Goal: Transaction & Acquisition: Obtain resource

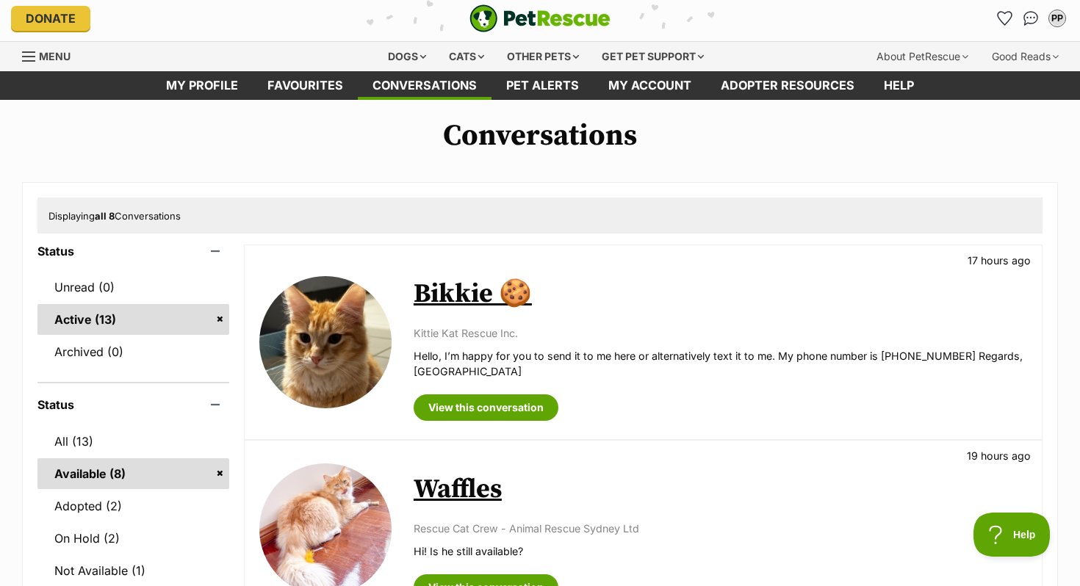
scroll to position [1, 0]
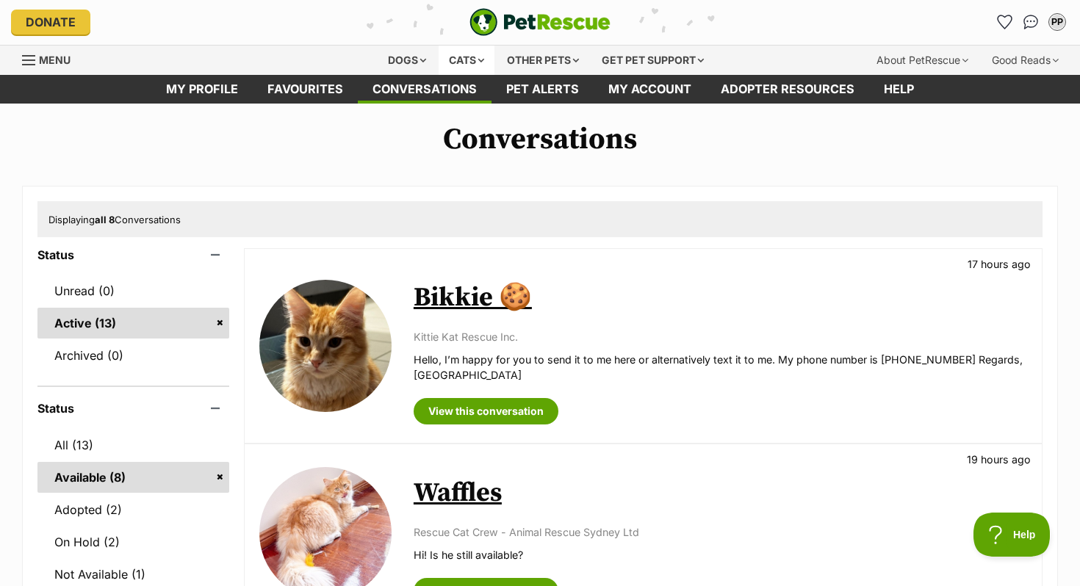
click at [468, 69] on div "Cats" at bounding box center [467, 60] width 56 height 29
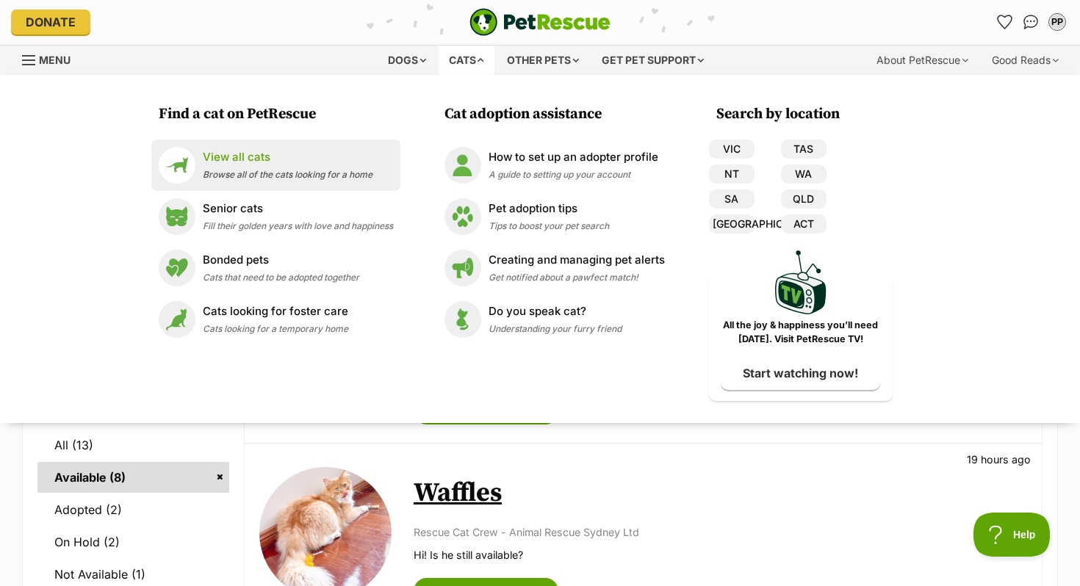
click at [246, 165] on p "View all cats" at bounding box center [288, 157] width 170 height 17
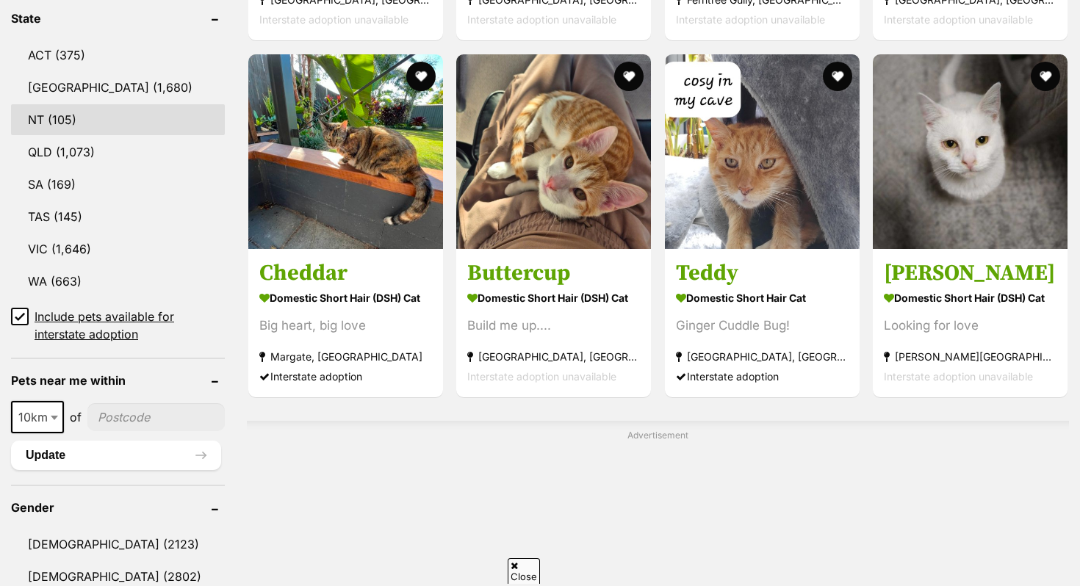
scroll to position [775, 0]
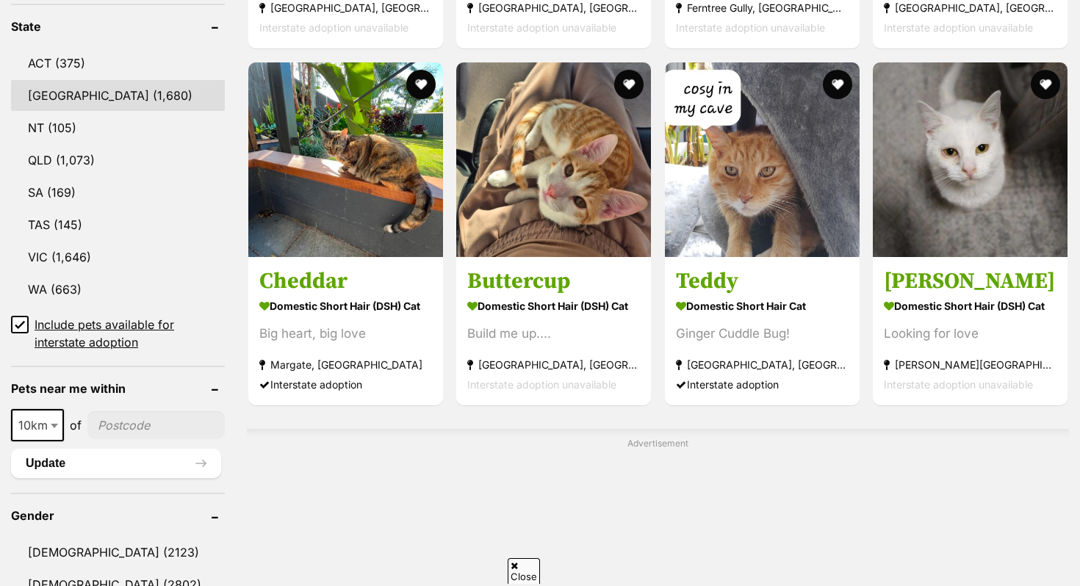
click at [57, 83] on link "[GEOGRAPHIC_DATA] (1,680)" at bounding box center [118, 95] width 214 height 31
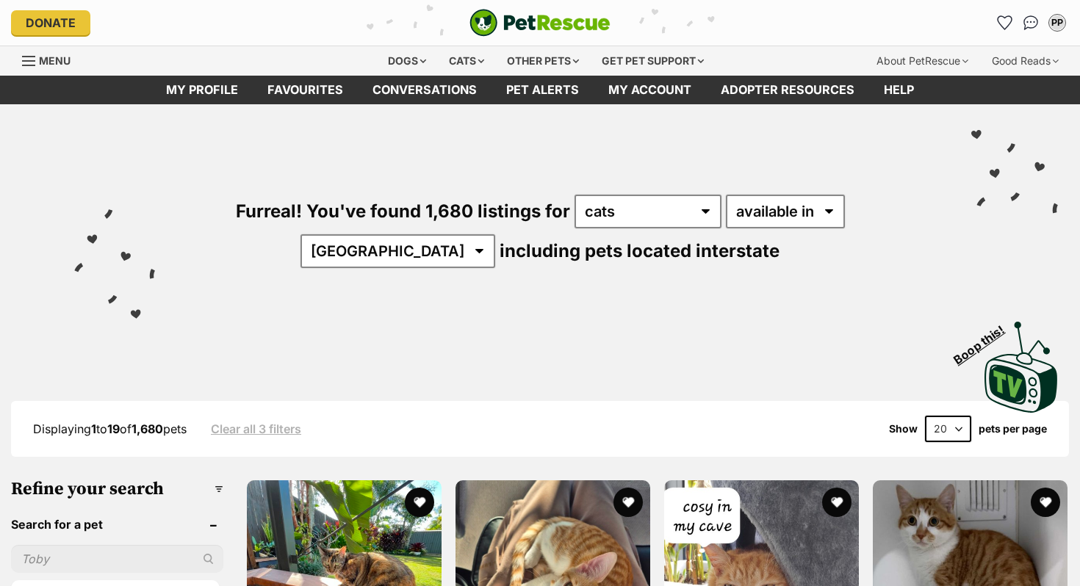
click at [965, 425] on select "20 40 60" at bounding box center [948, 429] width 46 height 26
select select "60"
click at [925, 416] on select "20 40 60" at bounding box center [948, 429] width 46 height 26
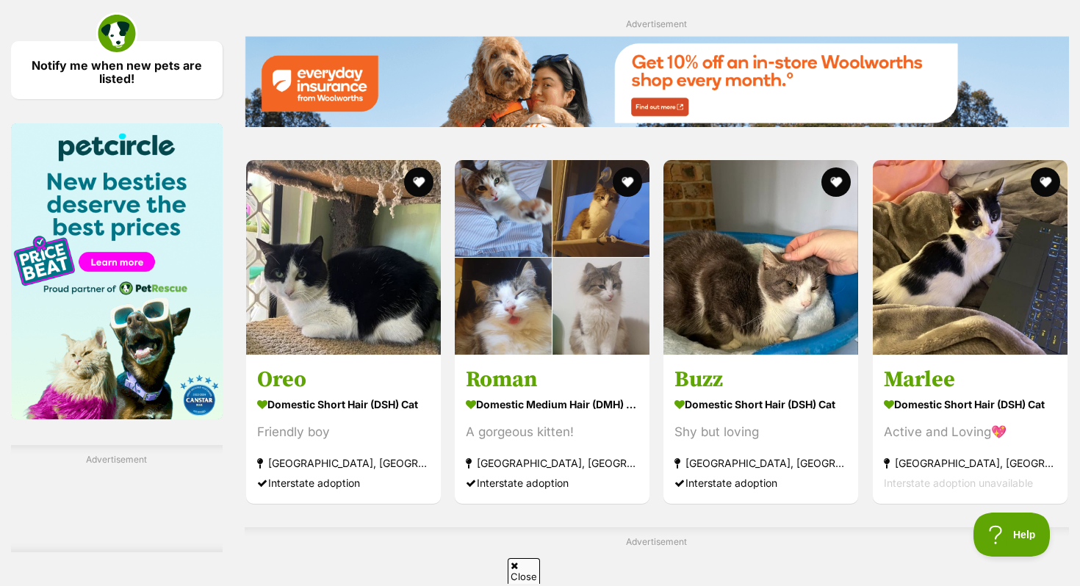
scroll to position [2164, 0]
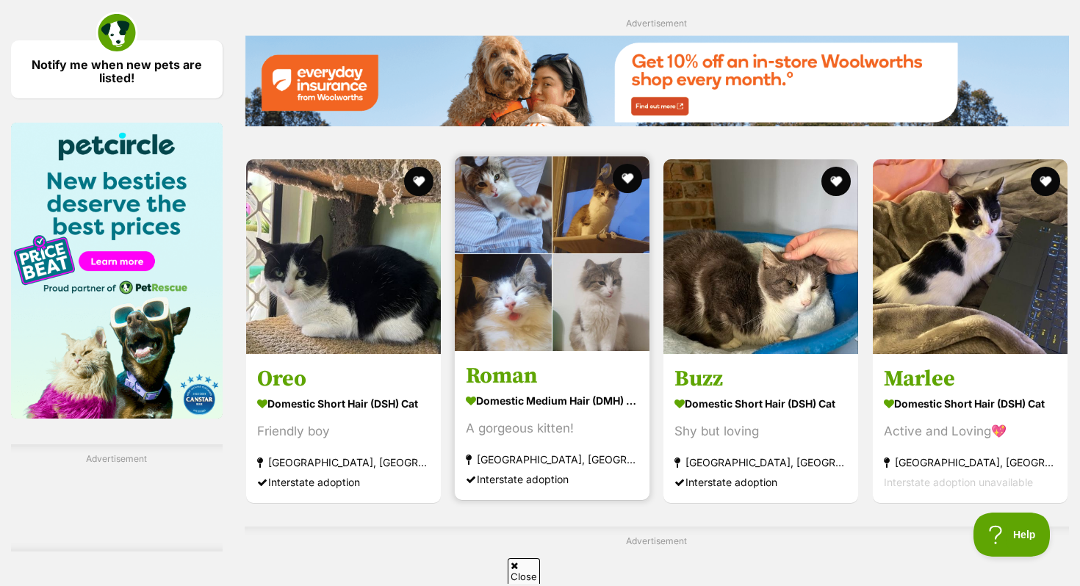
click at [528, 285] on img at bounding box center [552, 253] width 195 height 195
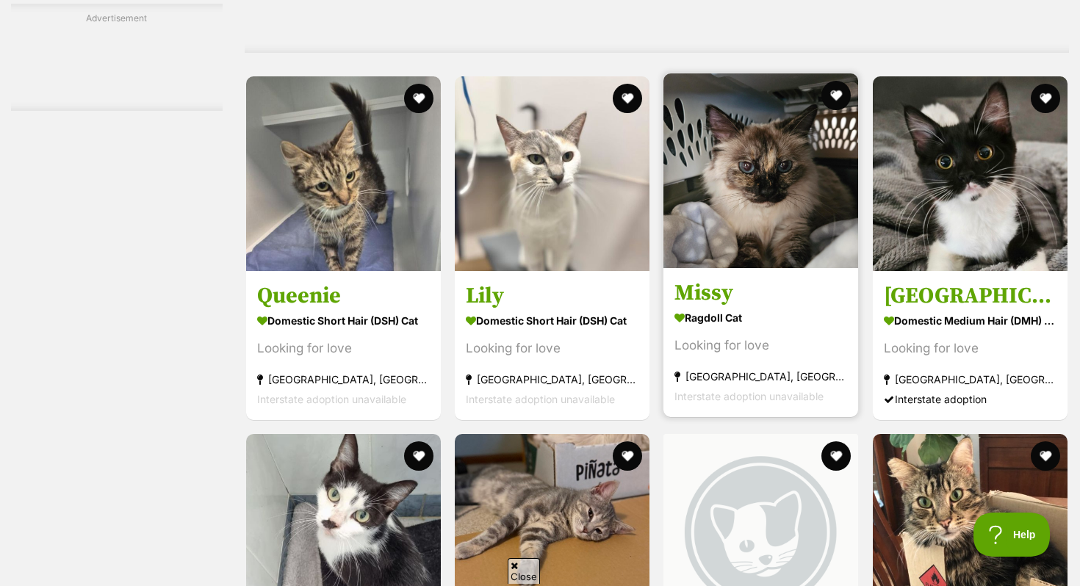
scroll to position [4076, 0]
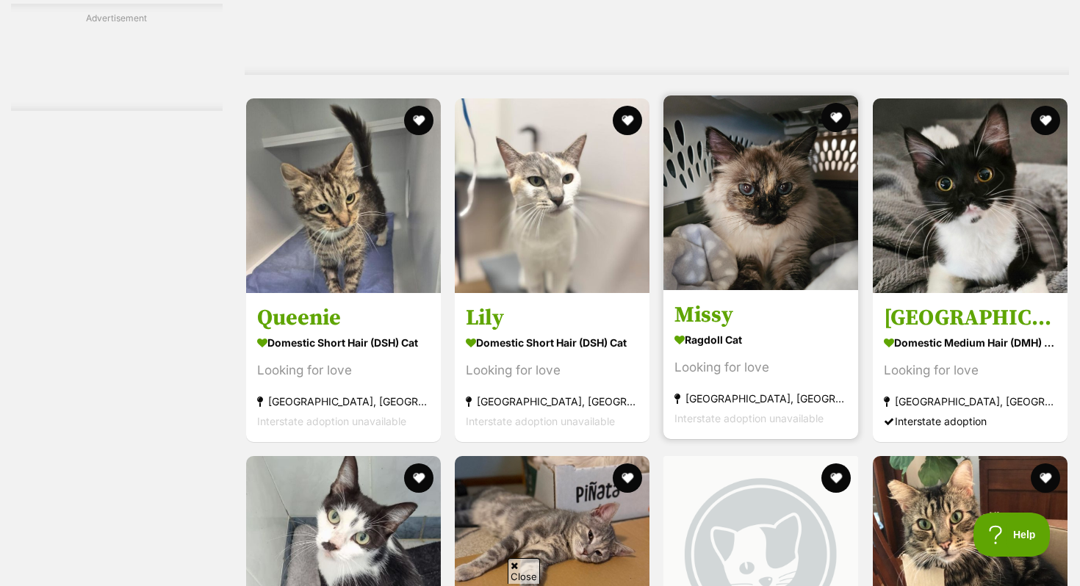
click at [723, 300] on article "Missy Ragdoll Cat Looking for love Cordeaux Heights, NSW Interstate adoption un…" at bounding box center [761, 267] width 198 height 347
click at [757, 220] on img at bounding box center [760, 192] width 195 height 195
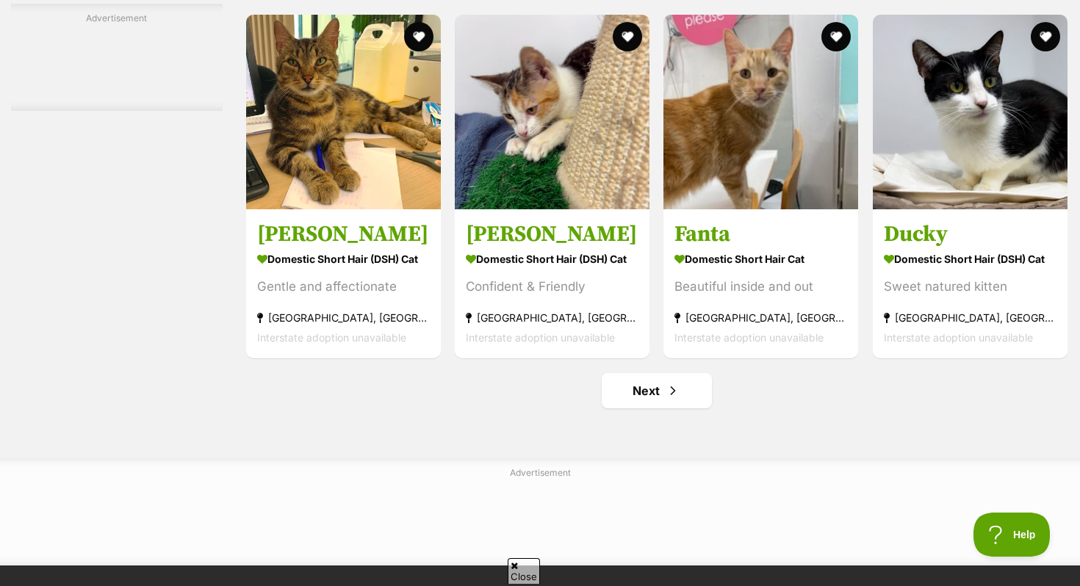
scroll to position [6867, 0]
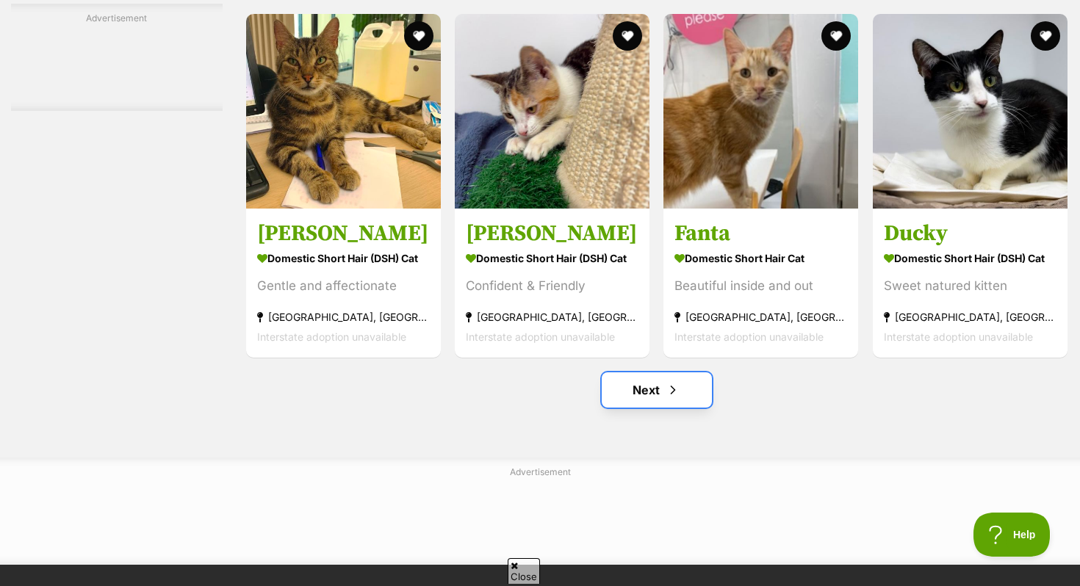
click at [657, 398] on link "Next" at bounding box center [657, 389] width 110 height 35
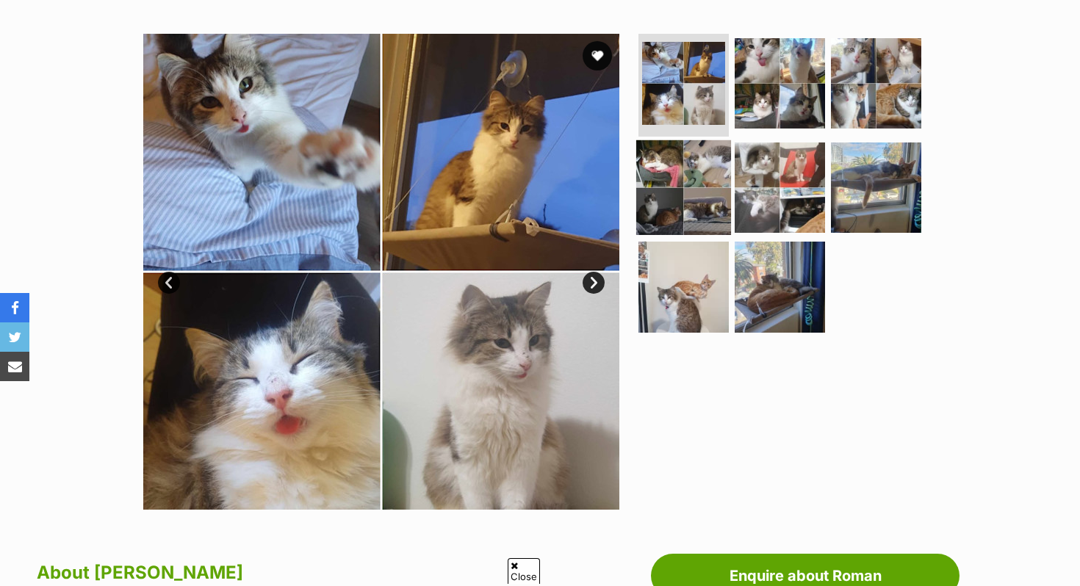
scroll to position [273, 0]
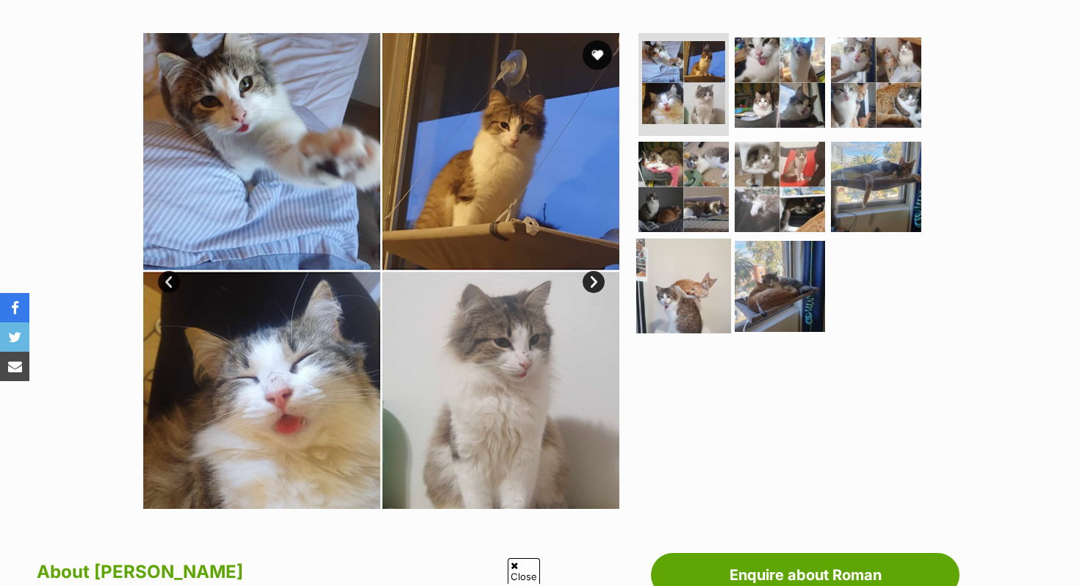
click at [702, 311] on img at bounding box center [683, 286] width 95 height 95
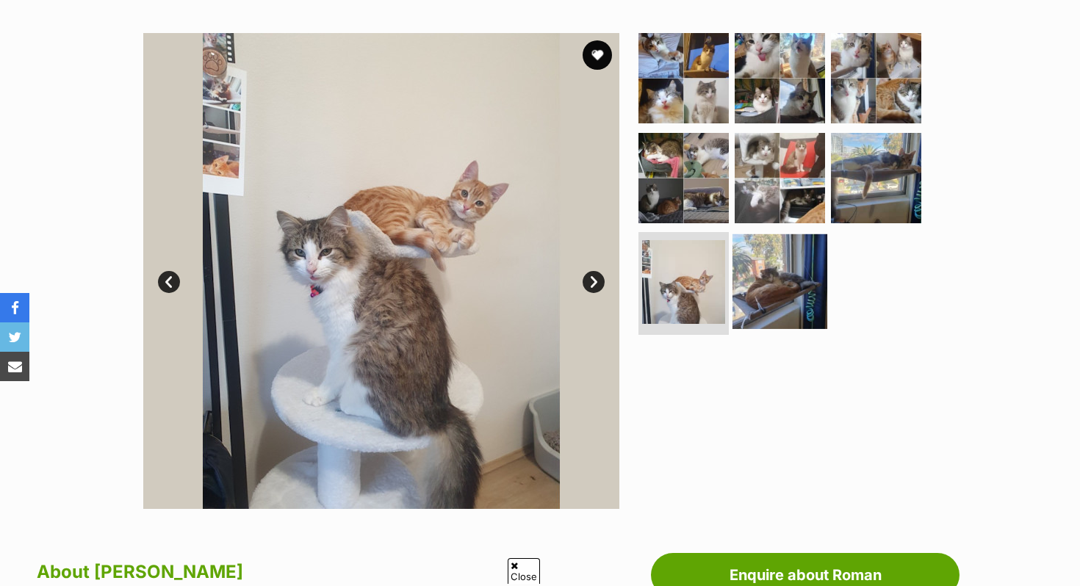
click at [748, 289] on img at bounding box center [779, 281] width 95 height 95
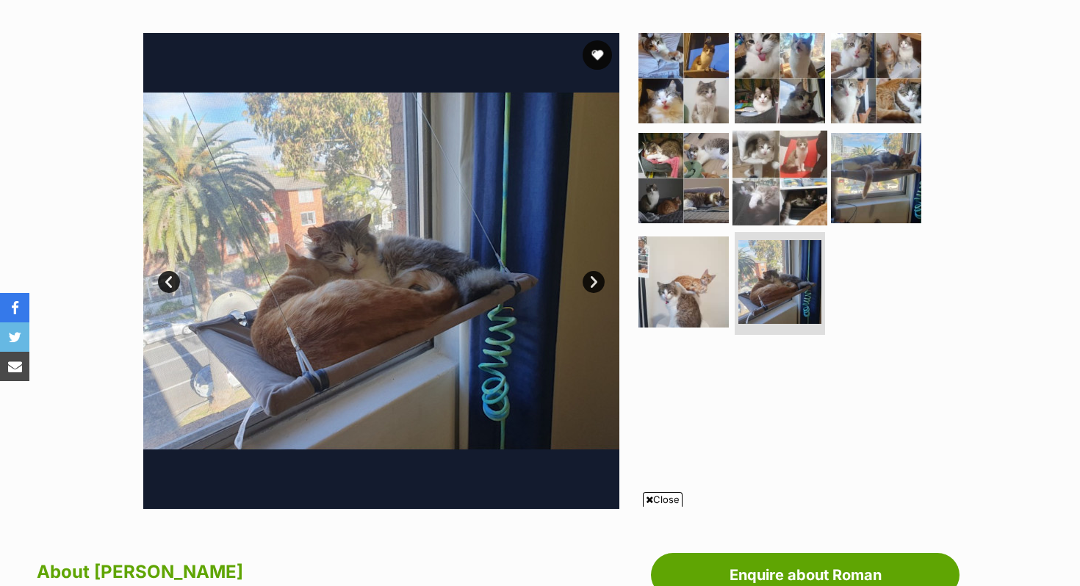
click at [776, 185] on img at bounding box center [779, 177] width 95 height 95
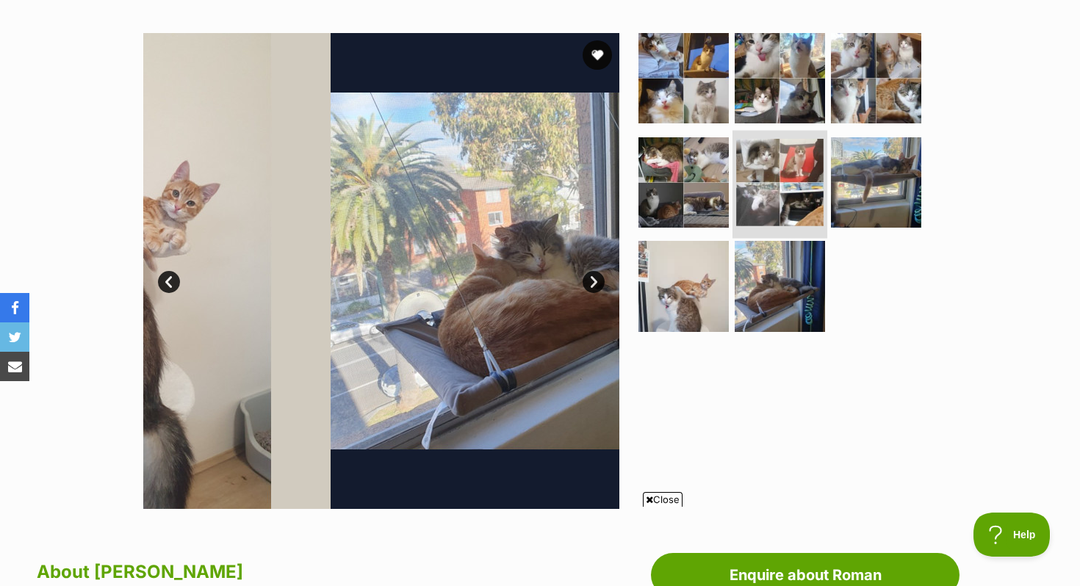
scroll to position [0, 0]
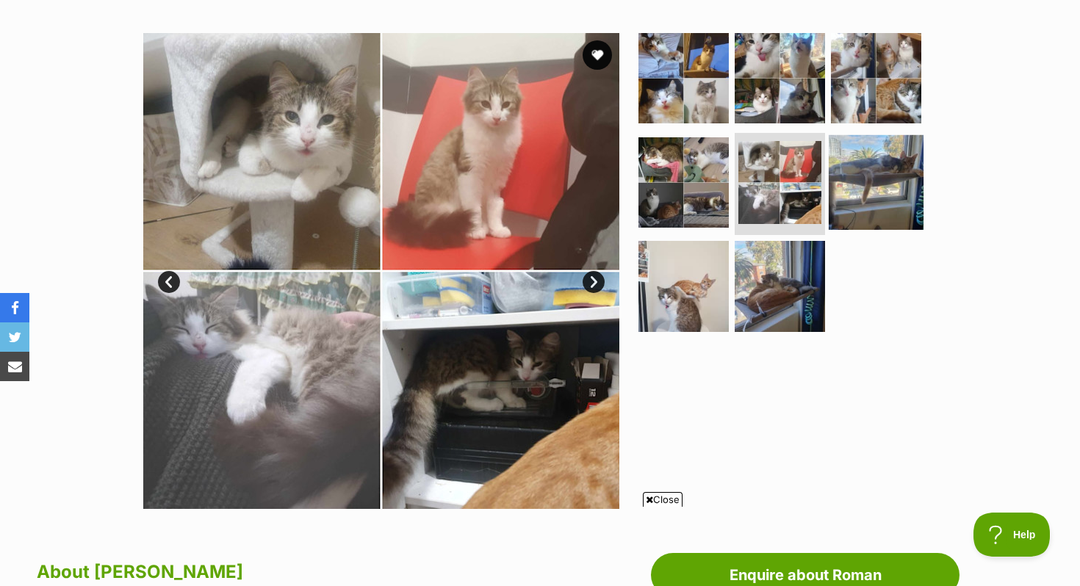
click at [829, 177] on img at bounding box center [876, 181] width 95 height 95
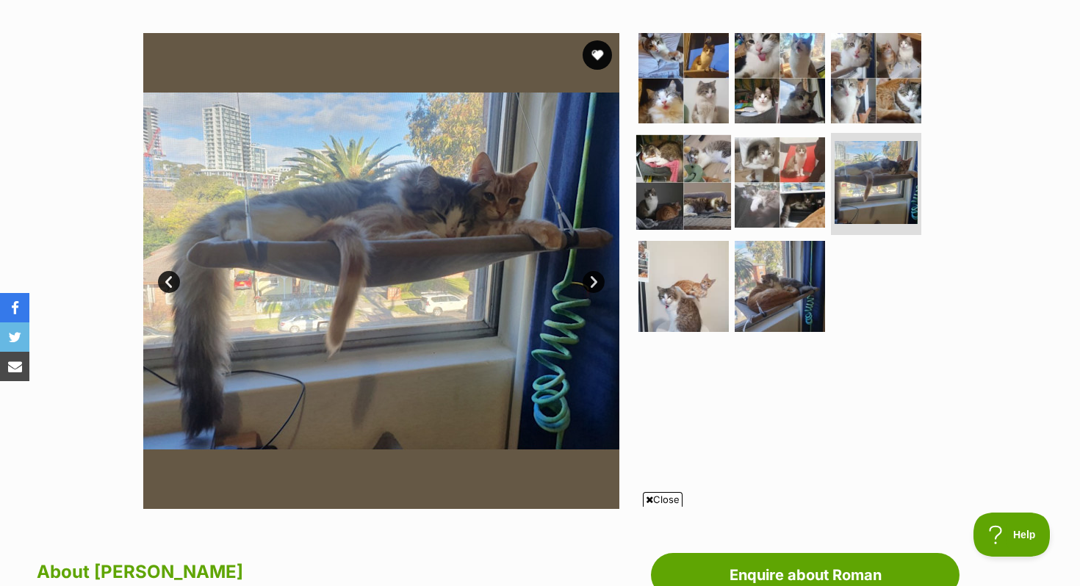
click at [723, 188] on img at bounding box center [683, 181] width 95 height 95
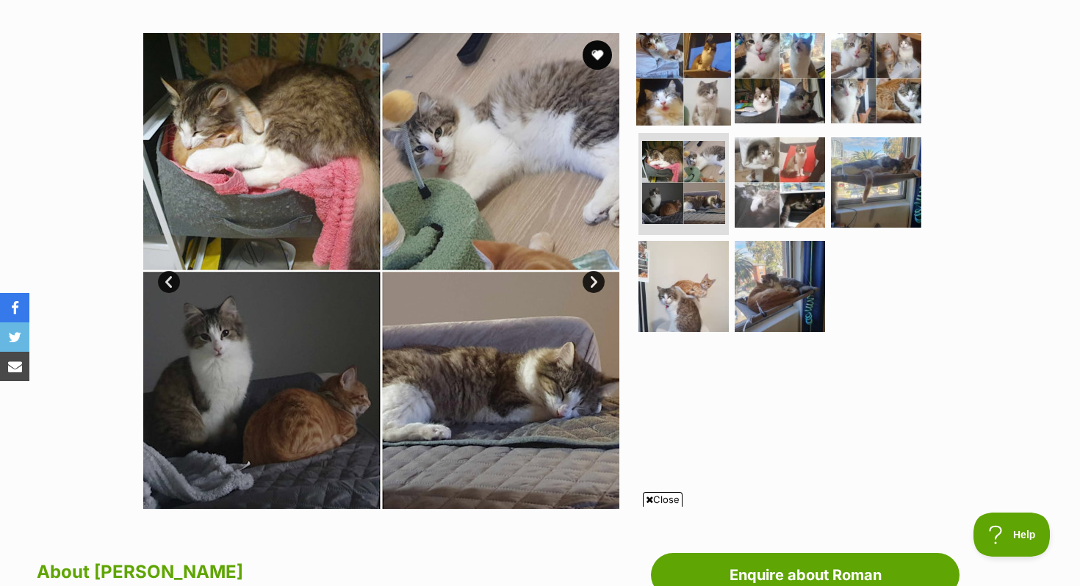
click at [684, 99] on img at bounding box center [683, 78] width 95 height 95
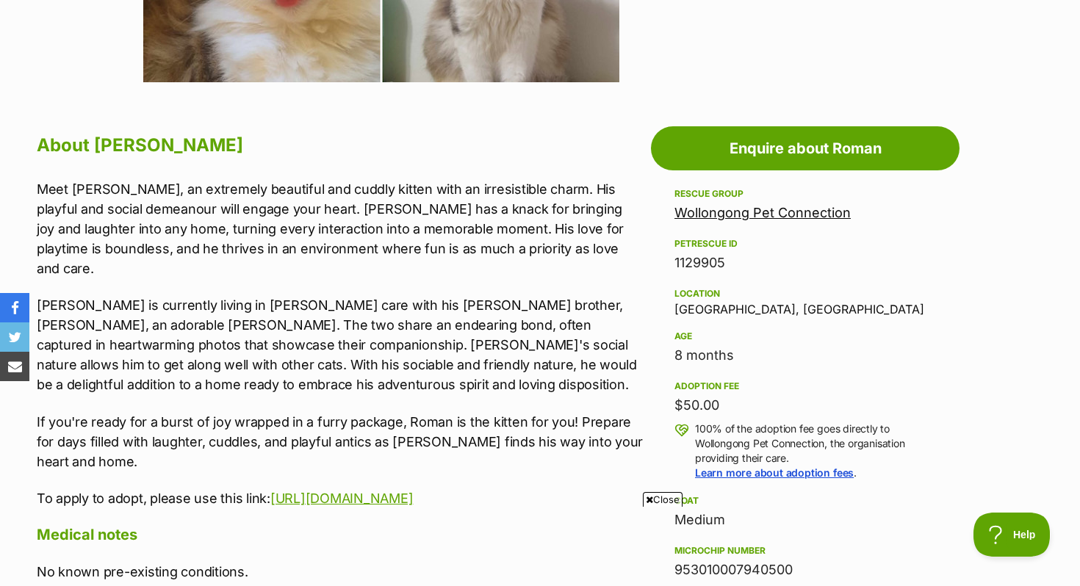
scroll to position [702, 0]
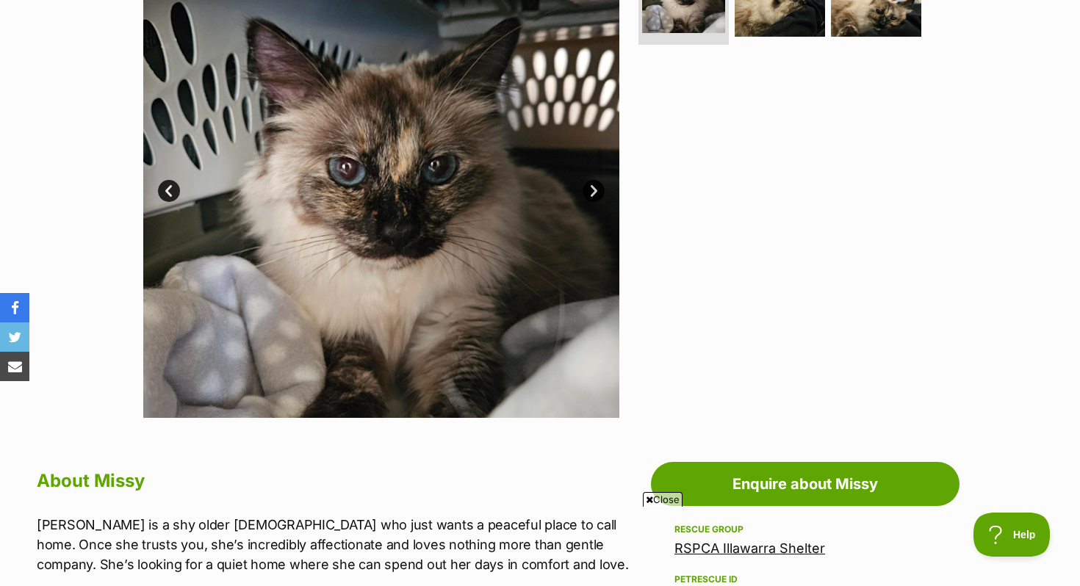
scroll to position [329, 0]
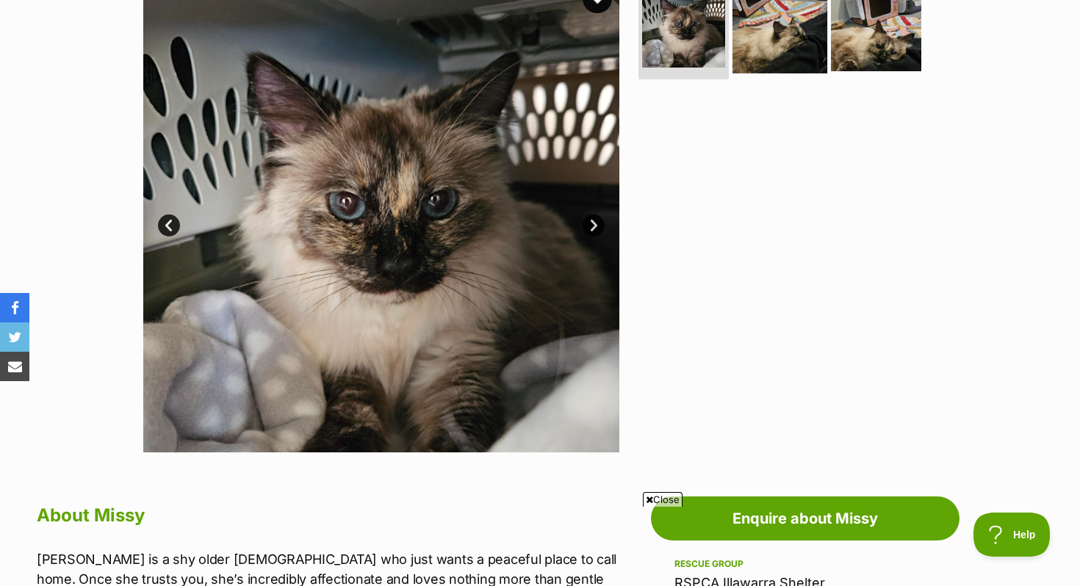
click at [753, 51] on img at bounding box center [779, 26] width 95 height 95
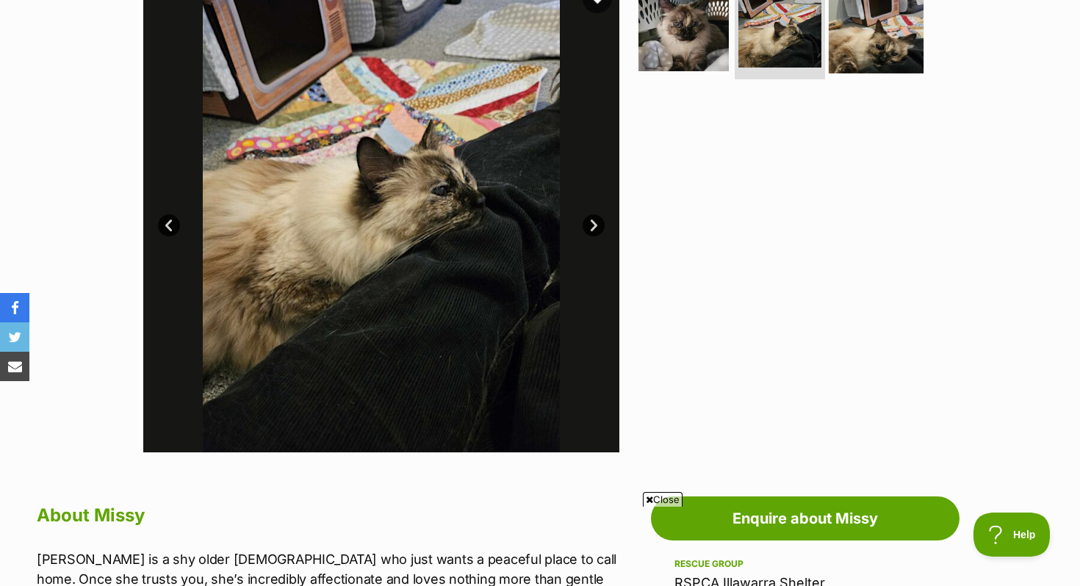
click at [890, 24] on img at bounding box center [876, 26] width 95 height 95
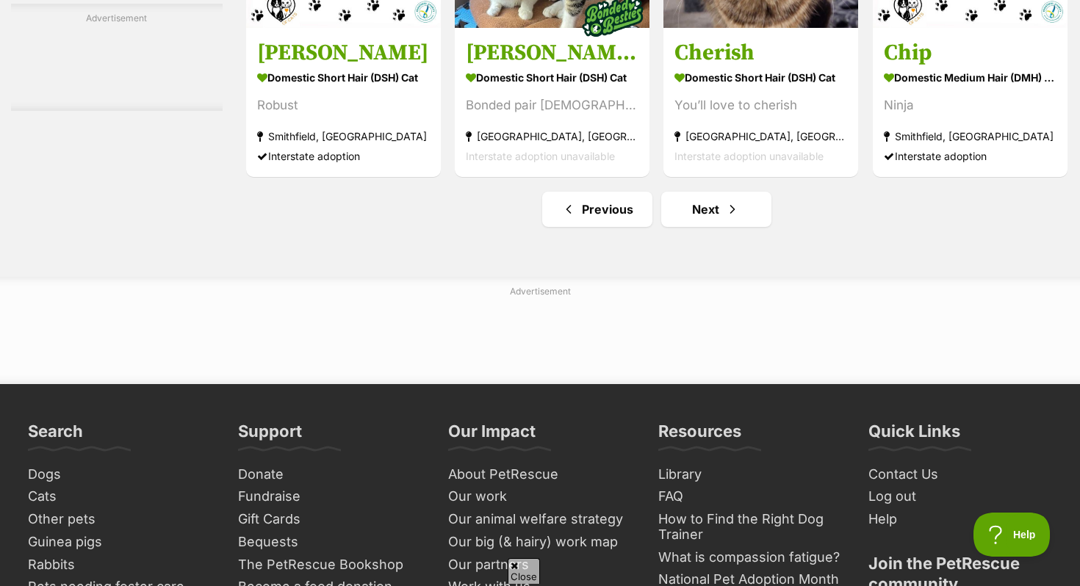
scroll to position [7768, 0]
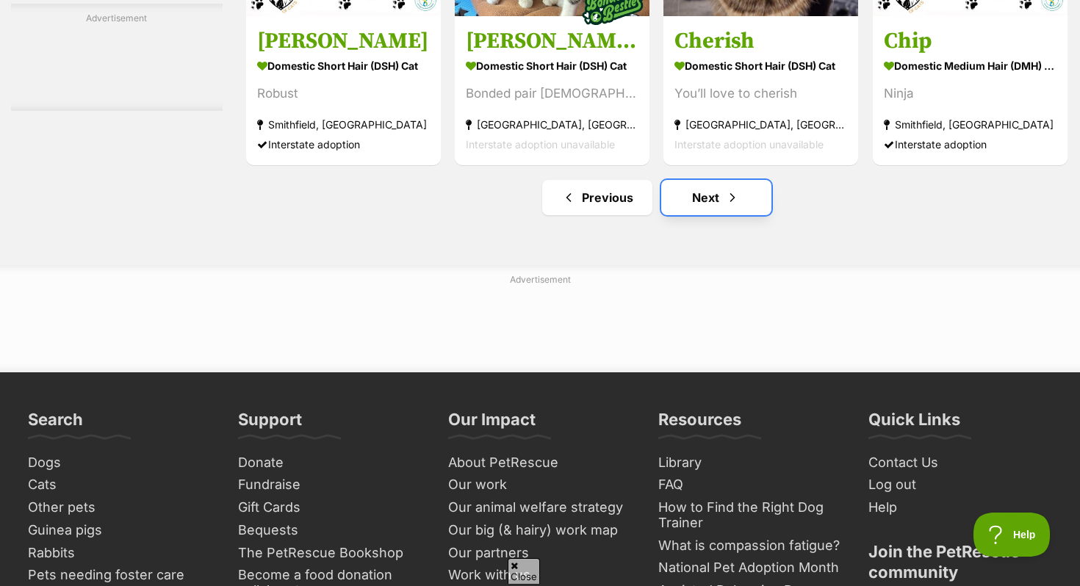
click at [725, 206] on span "Next page" at bounding box center [732, 198] width 15 height 18
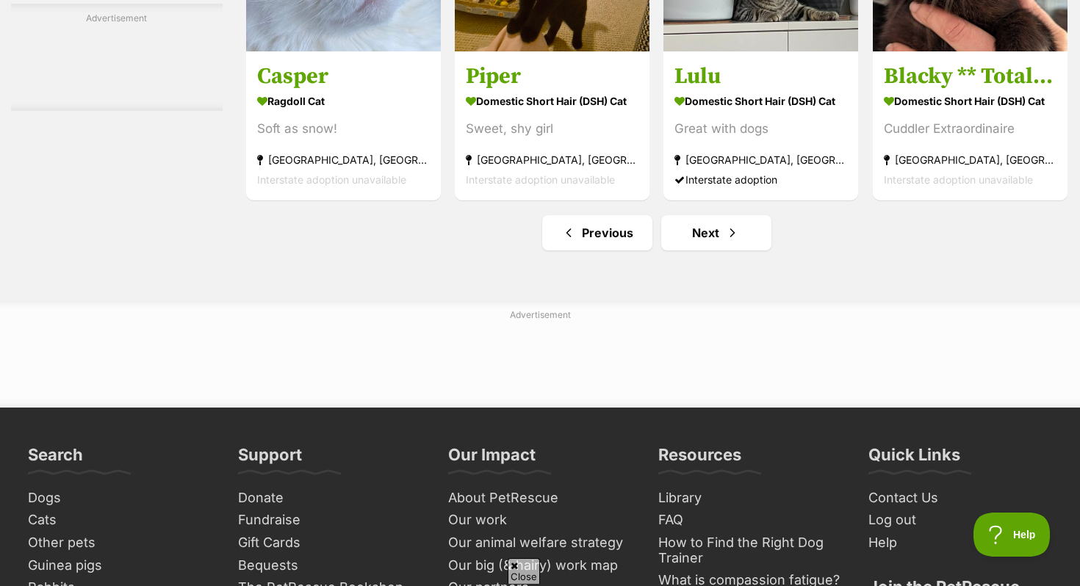
scroll to position [7214, 0]
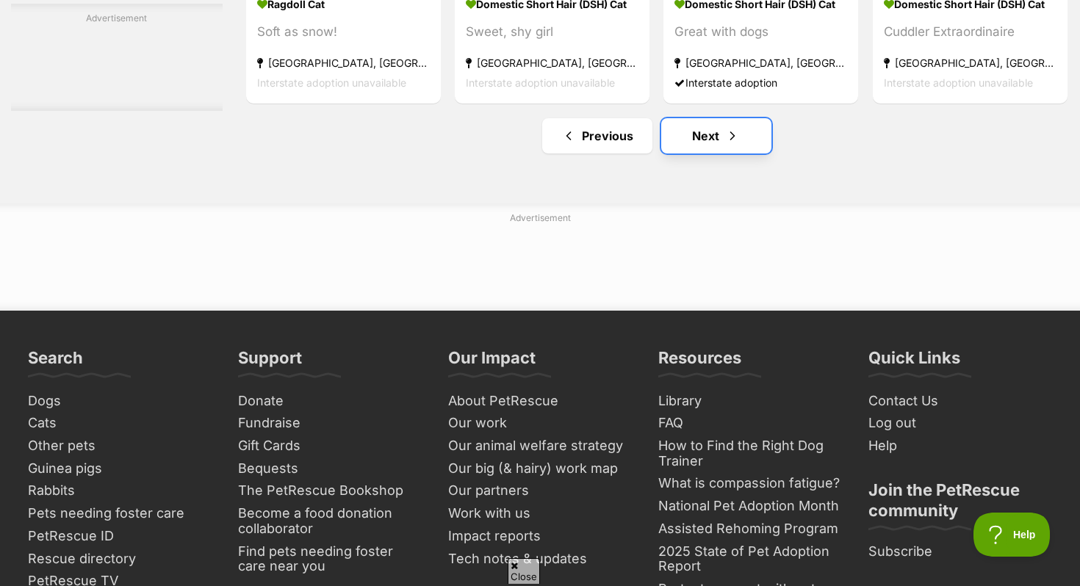
click at [687, 137] on link "Next" at bounding box center [716, 135] width 110 height 35
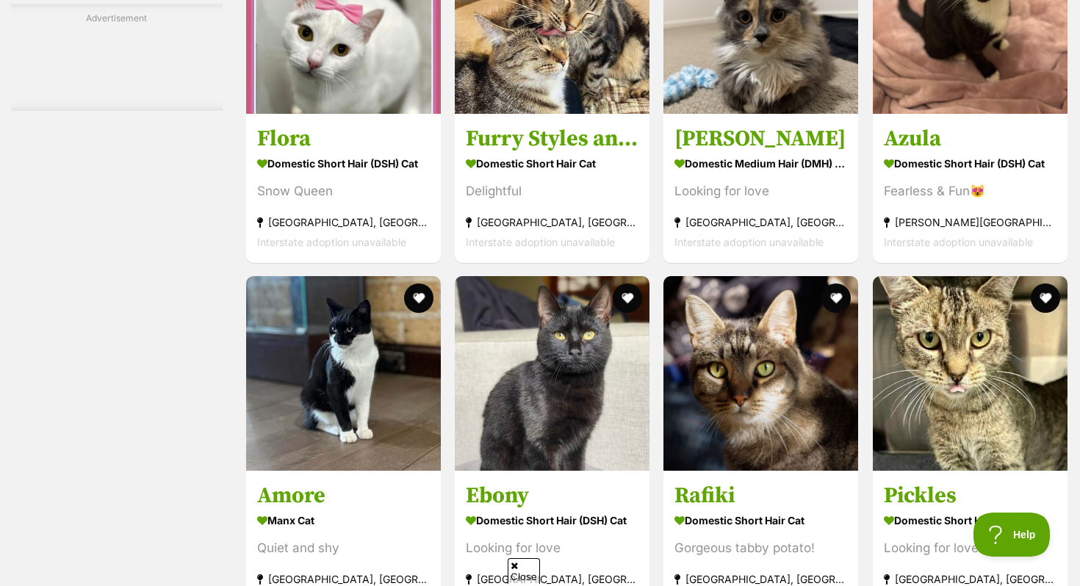
scroll to position [6692, 0]
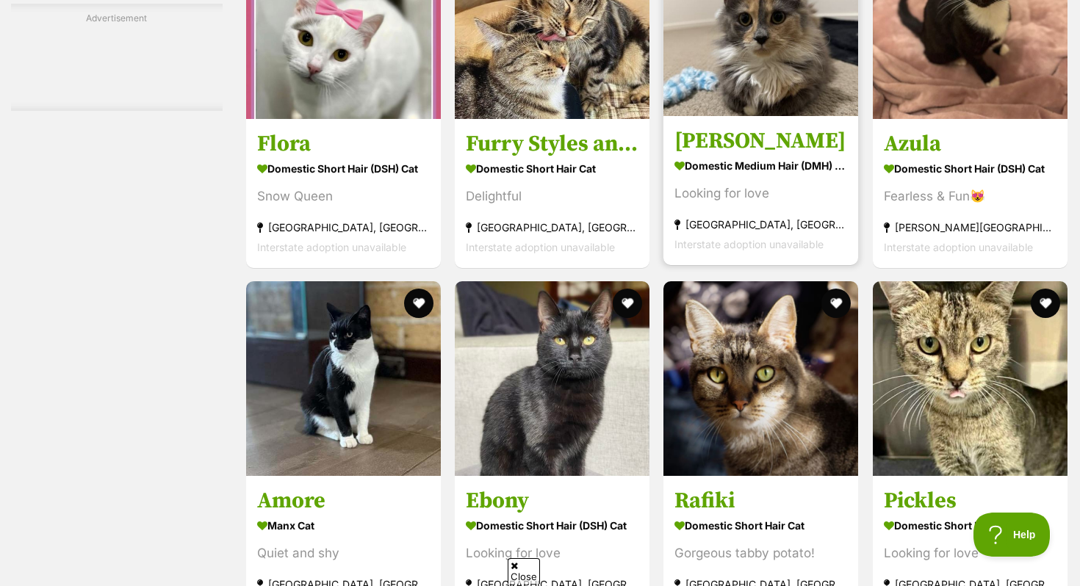
click at [744, 99] on img at bounding box center [760, 18] width 195 height 195
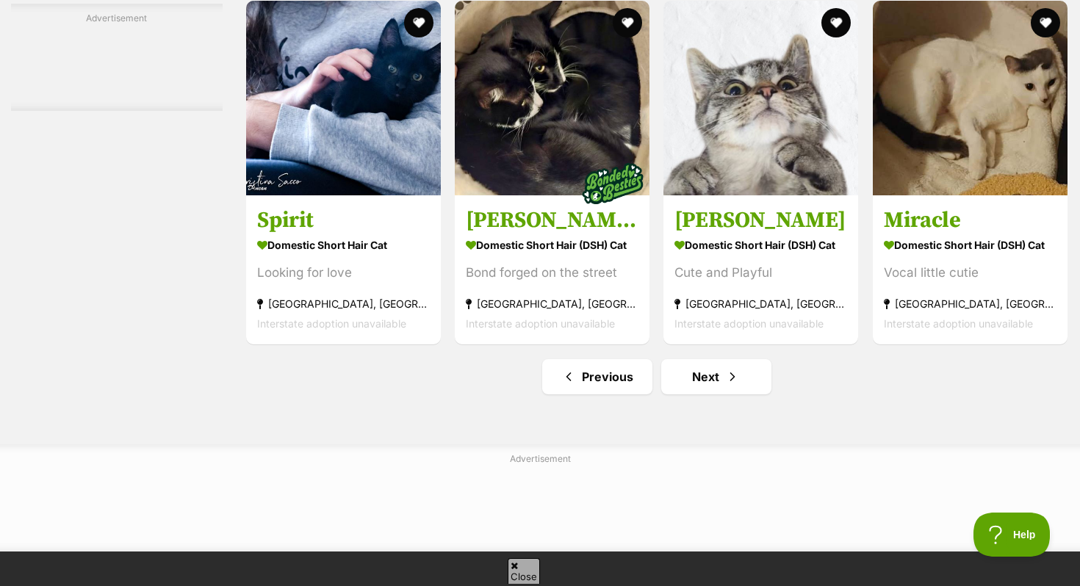
scroll to position [7611, 0]
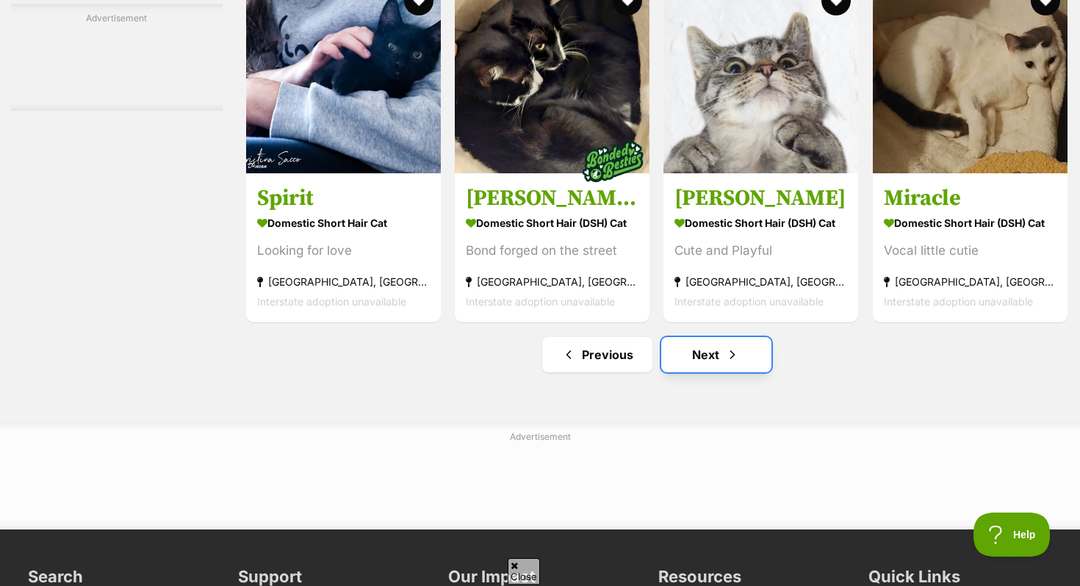
click at [736, 364] on span "Next page" at bounding box center [732, 355] width 15 height 18
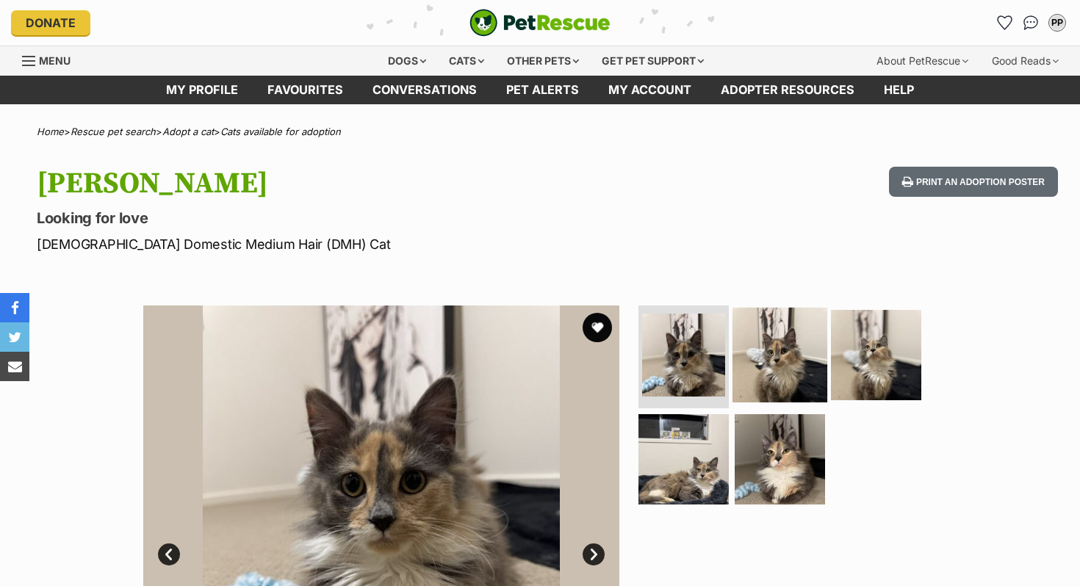
click at [785, 356] on img at bounding box center [779, 355] width 95 height 95
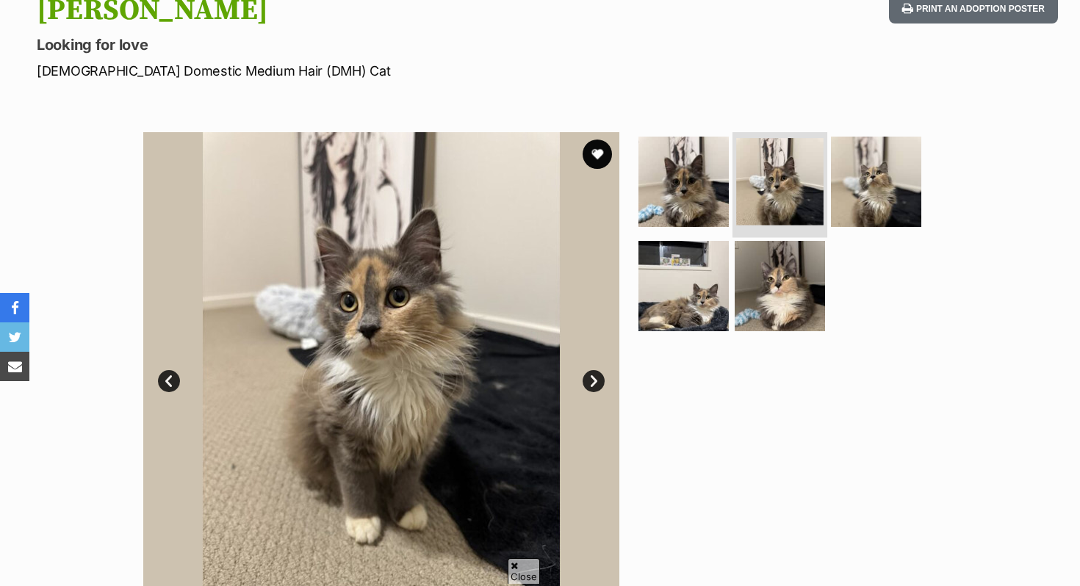
scroll to position [174, 0]
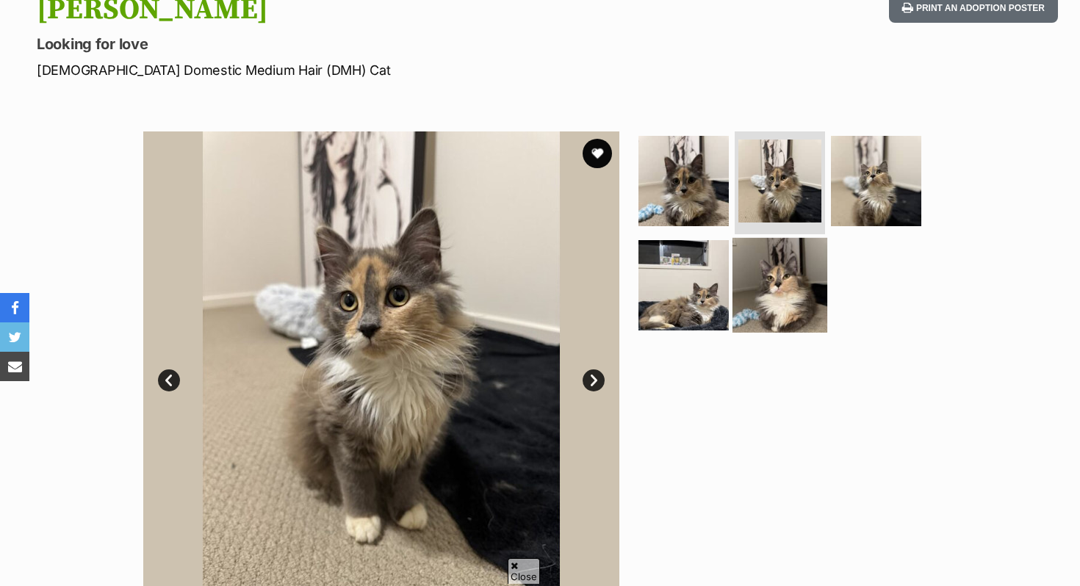
click at [774, 319] on img at bounding box center [779, 284] width 95 height 95
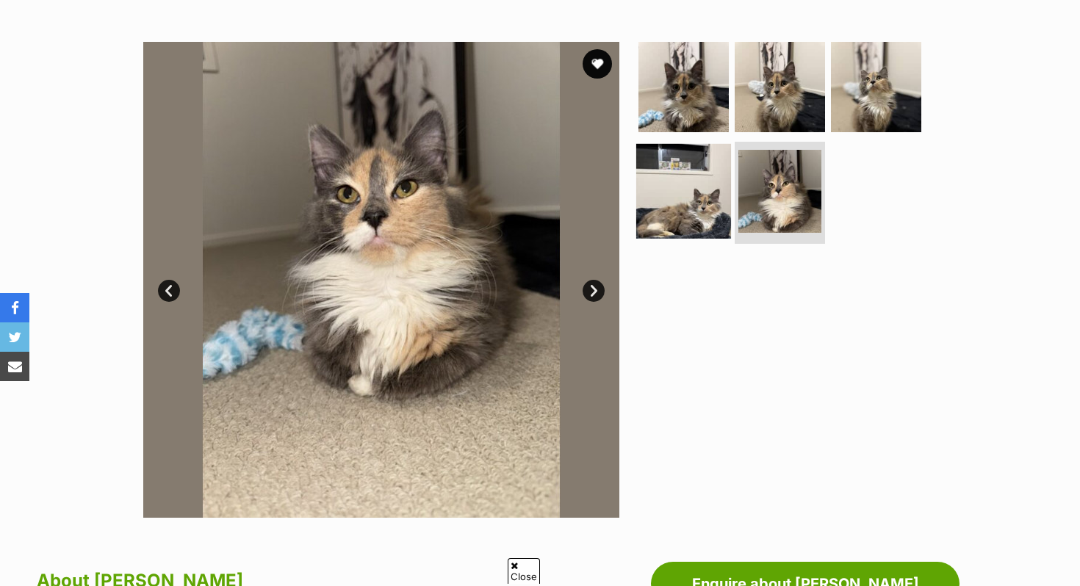
scroll to position [0, 0]
click at [702, 210] on img at bounding box center [683, 190] width 95 height 95
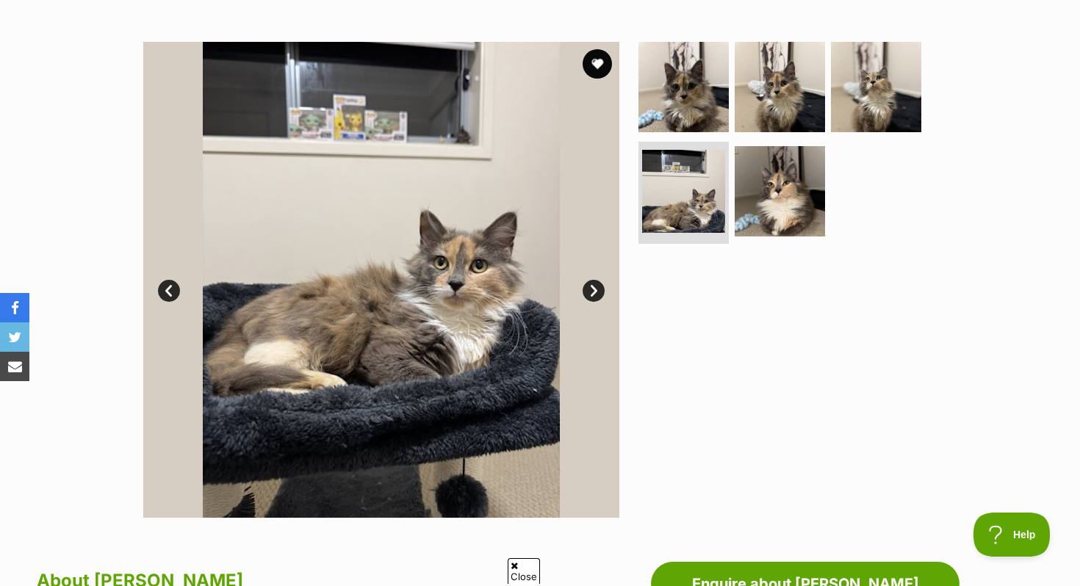
click at [824, 87] on ul at bounding box center [785, 146] width 301 height 209
click at [863, 92] on img at bounding box center [876, 87] width 95 height 95
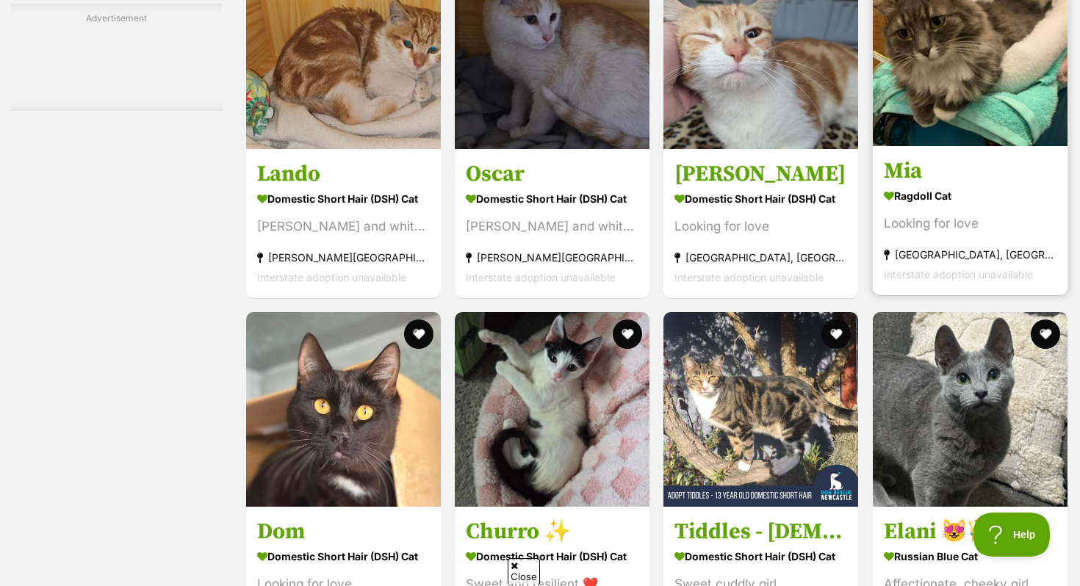
scroll to position [5039, 0]
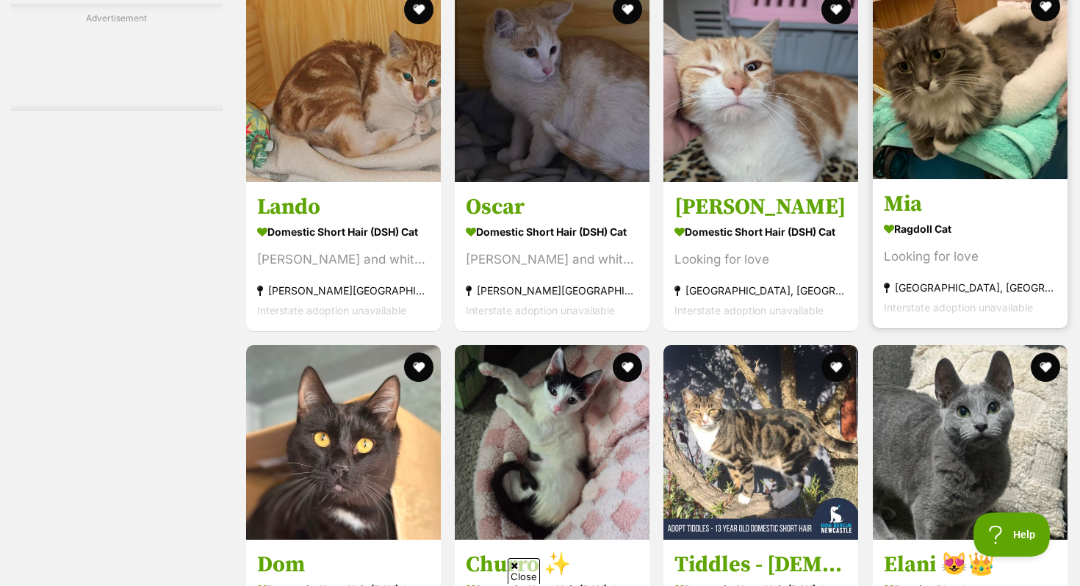
click at [978, 158] on img at bounding box center [970, 82] width 195 height 195
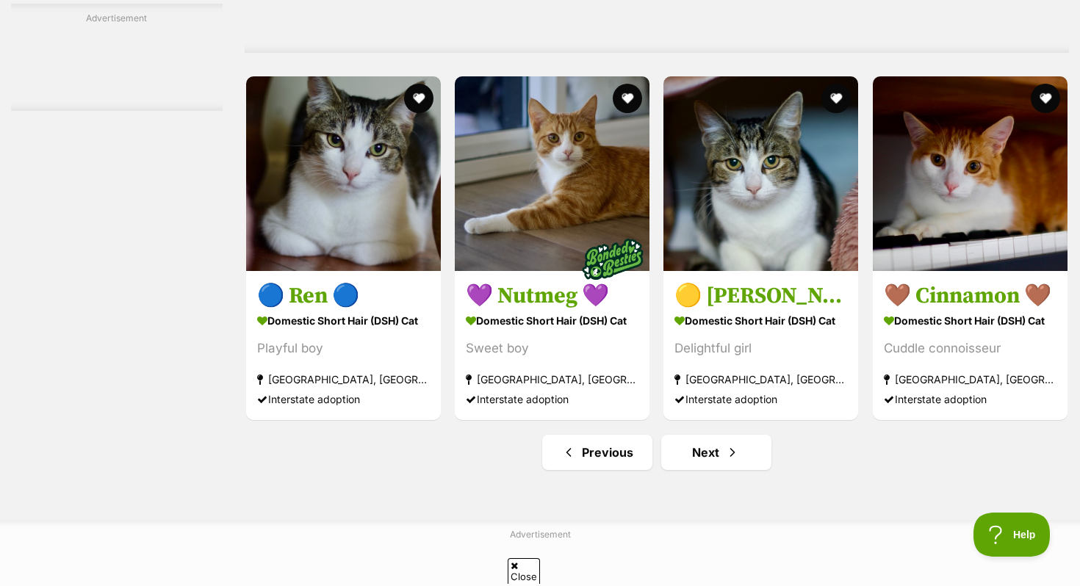
scroll to position [7396, 0]
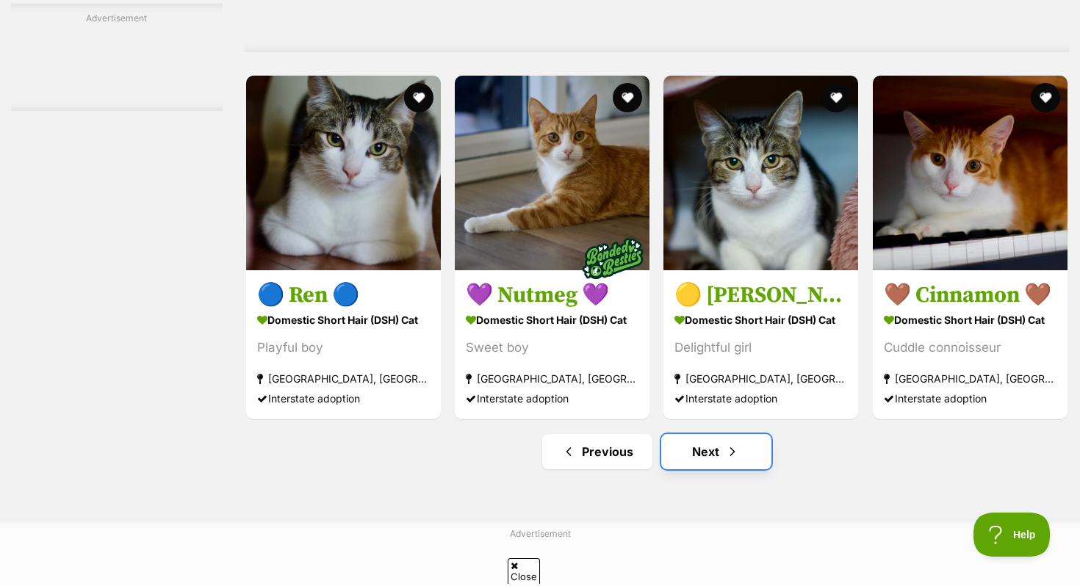
click at [725, 461] on span "Next page" at bounding box center [732, 452] width 15 height 18
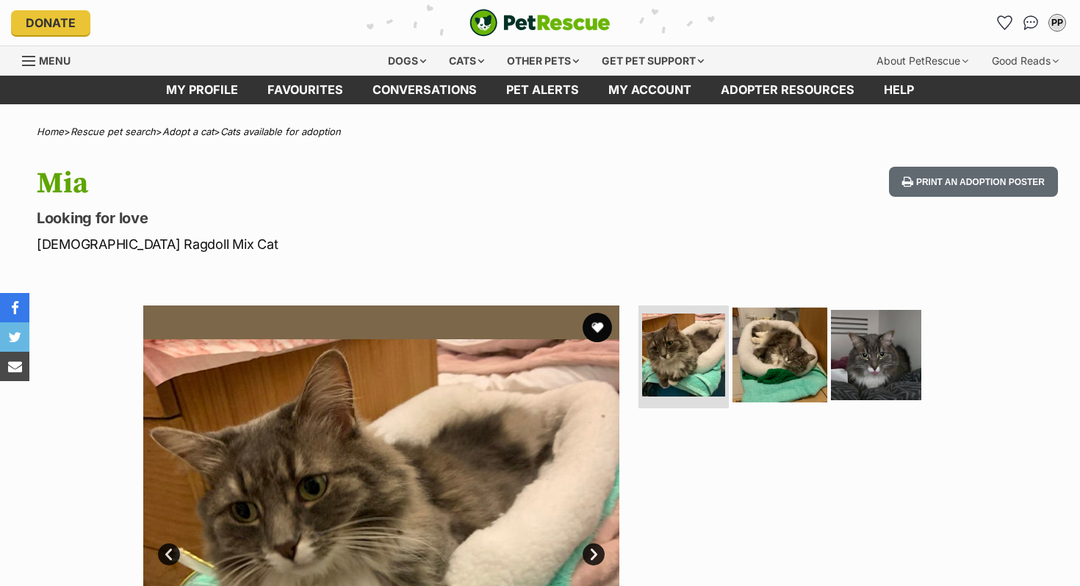
click at [779, 381] on img at bounding box center [779, 355] width 95 height 95
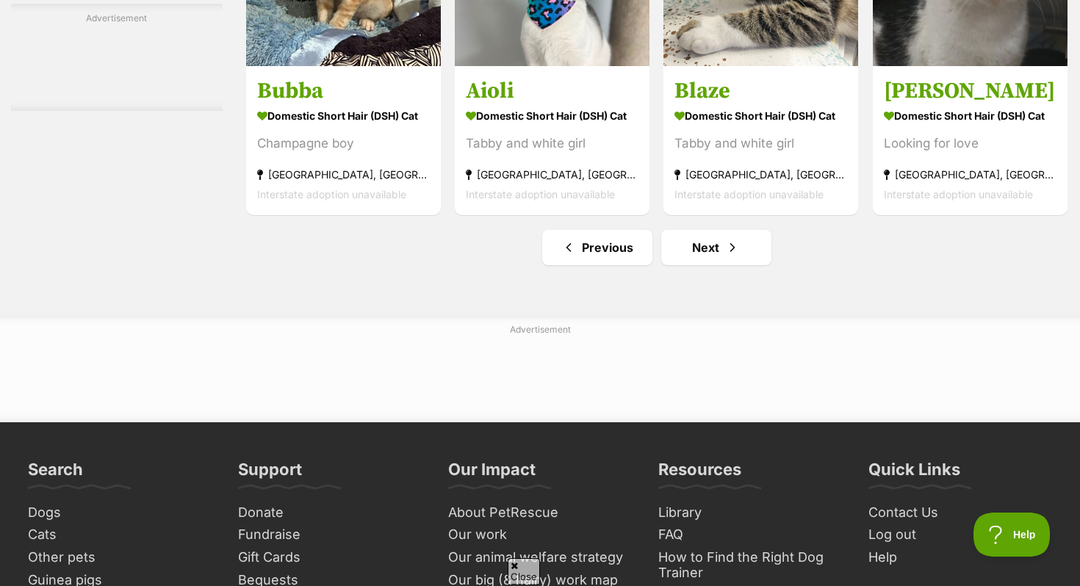
scroll to position [7814, 0]
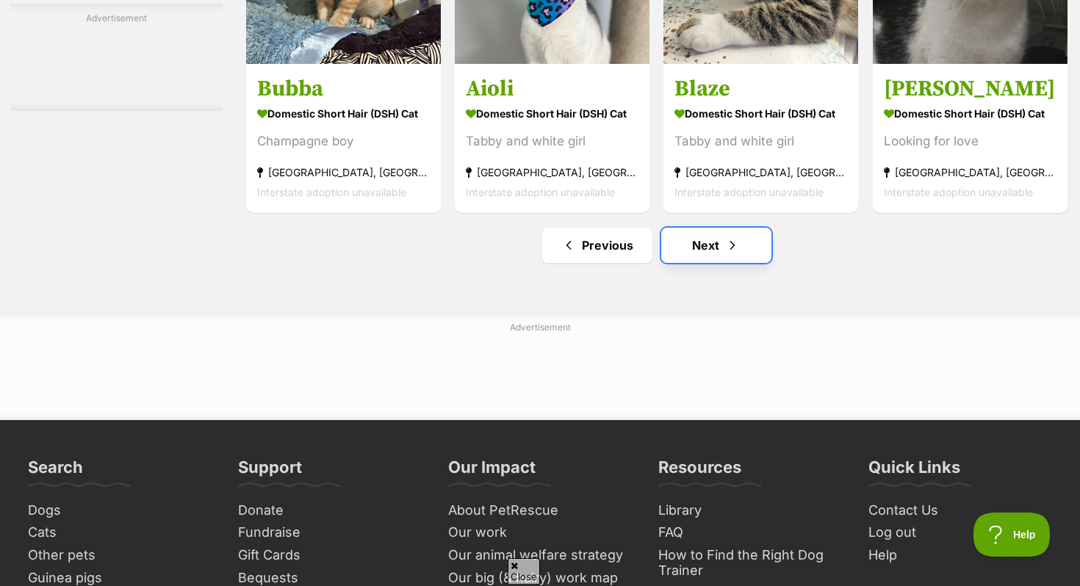
click at [720, 259] on link "Next" at bounding box center [716, 245] width 110 height 35
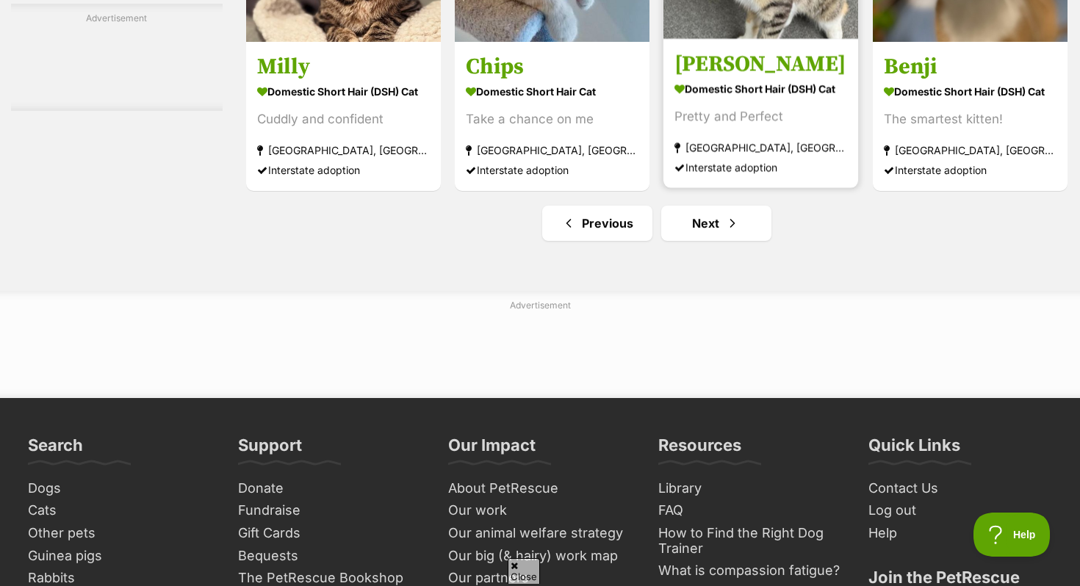
scroll to position [7276, 0]
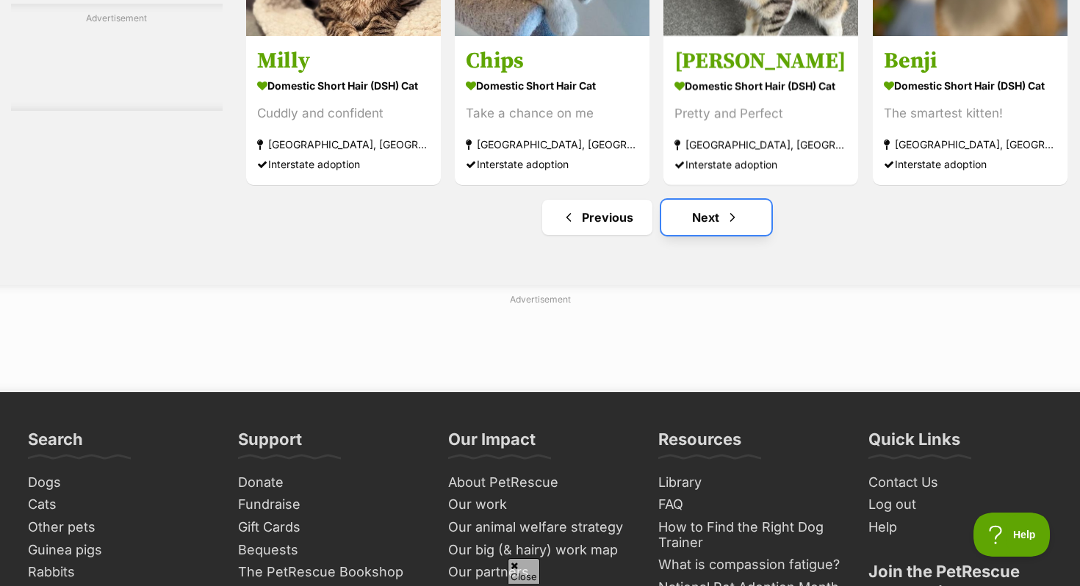
click at [728, 226] on span "Next page" at bounding box center [732, 218] width 15 height 18
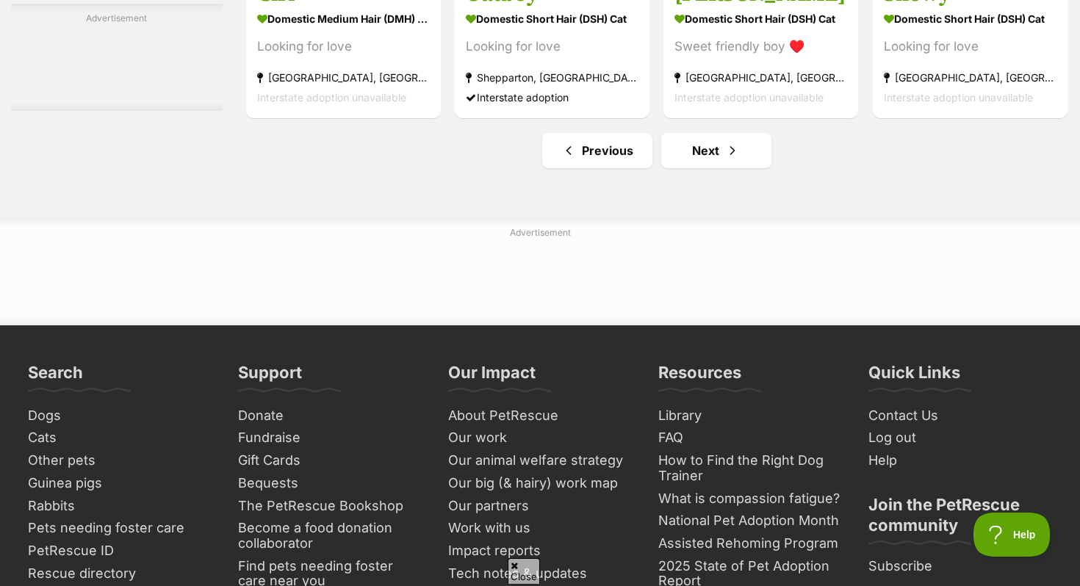
scroll to position [7231, 0]
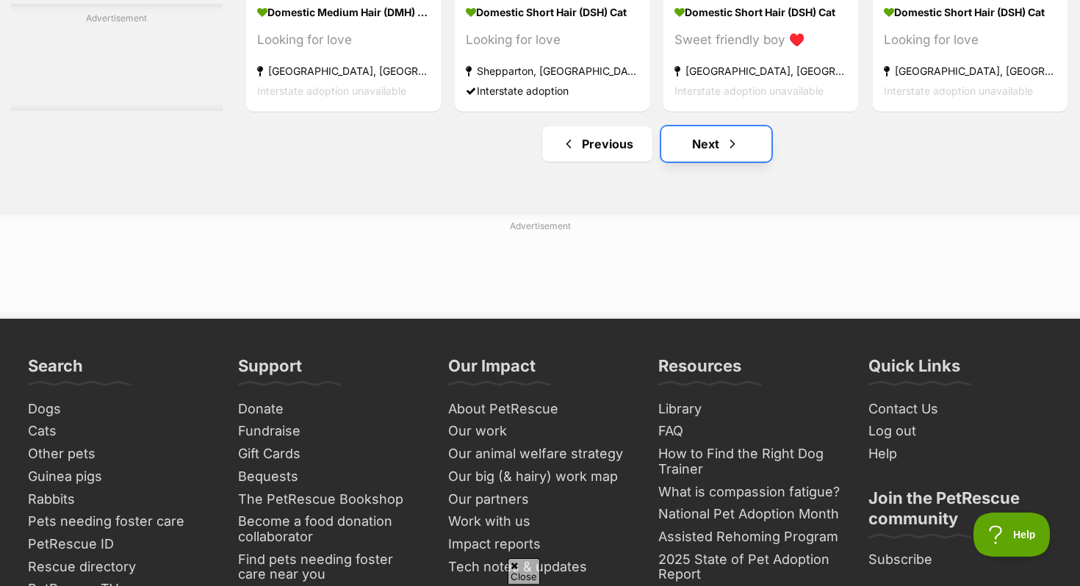
click at [729, 153] on span "Next page" at bounding box center [732, 144] width 15 height 18
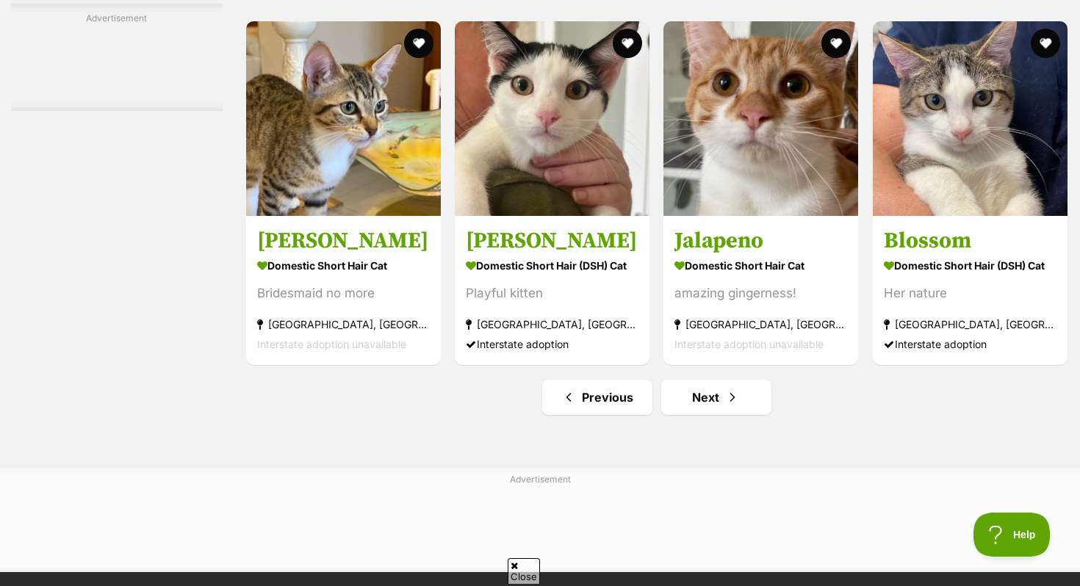
scroll to position [6954, 0]
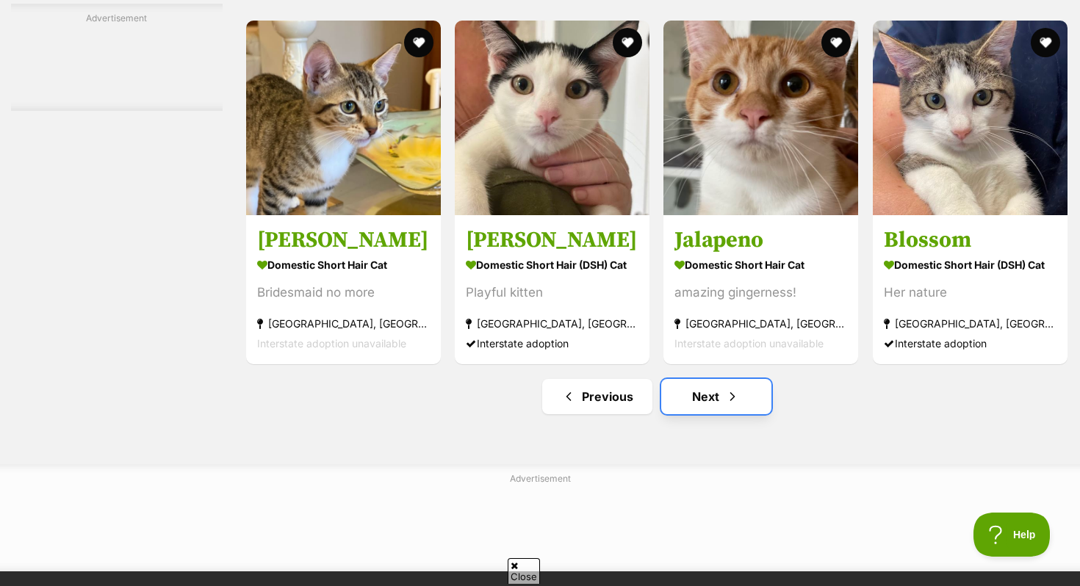
click at [714, 408] on link "Next" at bounding box center [716, 396] width 110 height 35
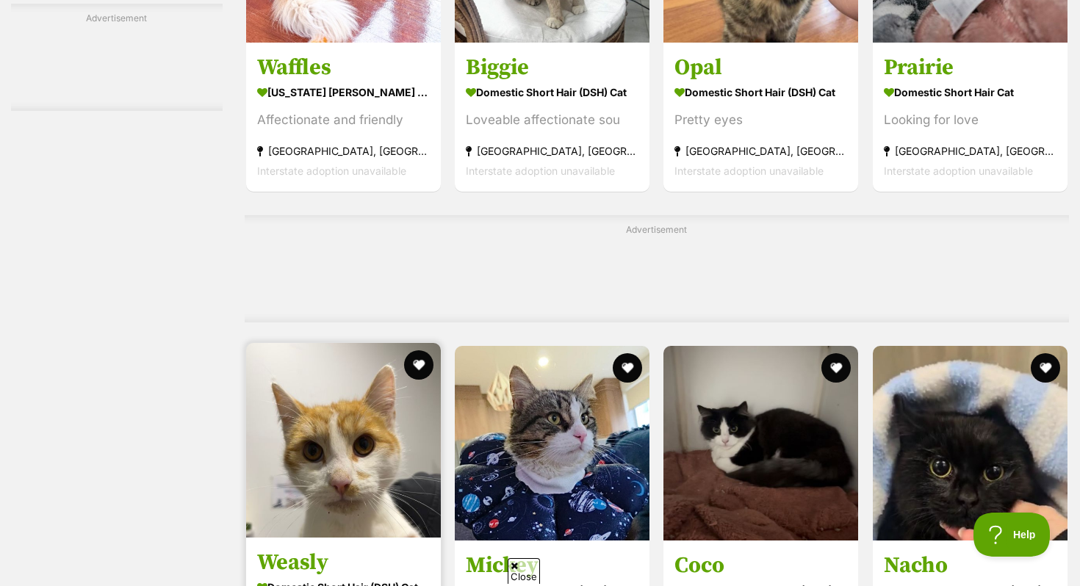
scroll to position [5546, 0]
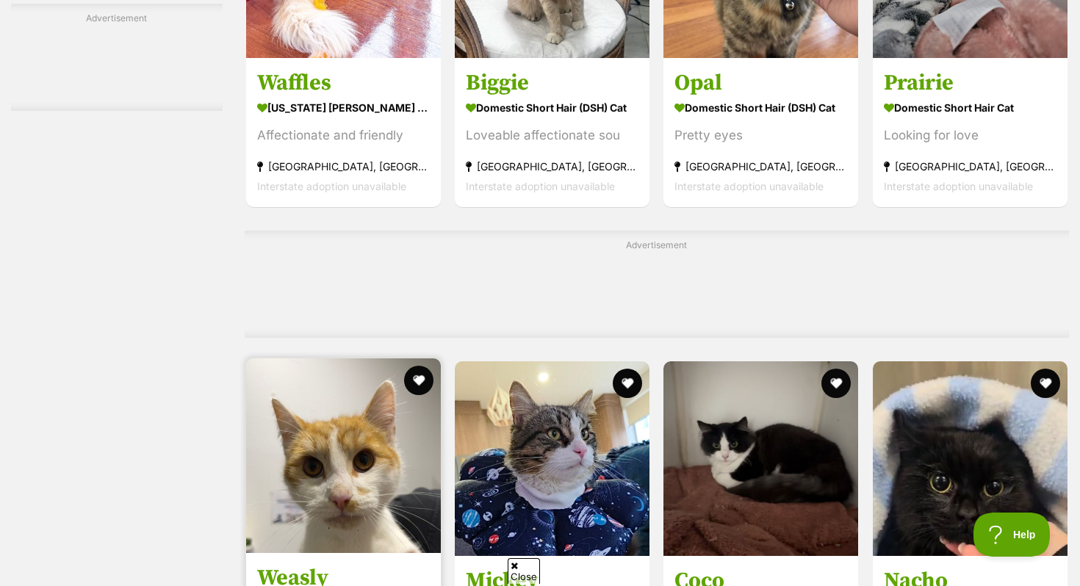
click at [331, 104] on link "Waffles Maine Coon x Ragdoll Cat Affectionate and friendly Strathfield, NSW Int…" at bounding box center [343, 132] width 195 height 149
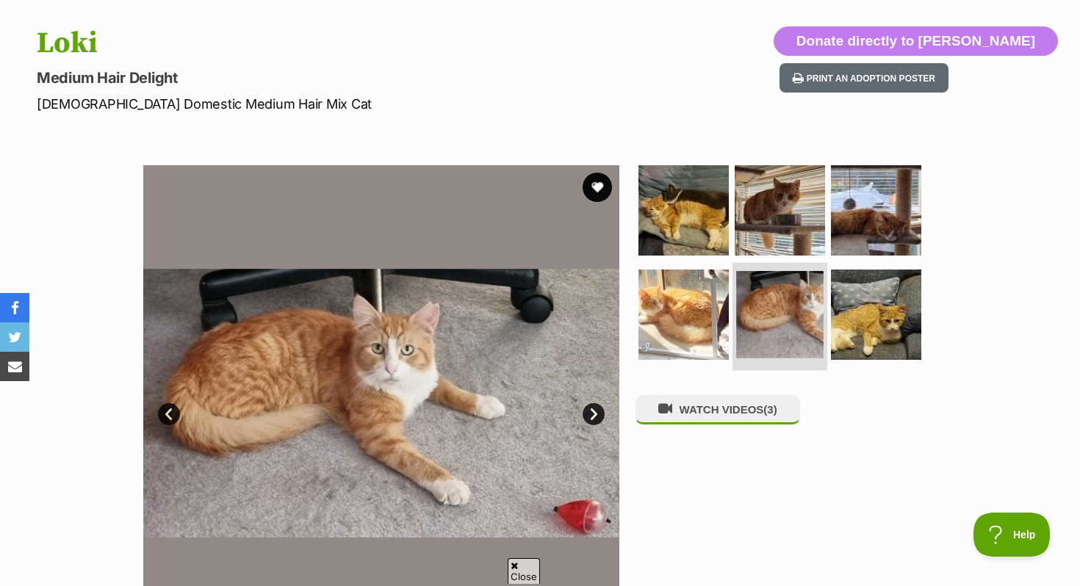
click at [772, 317] on img at bounding box center [779, 314] width 87 height 87
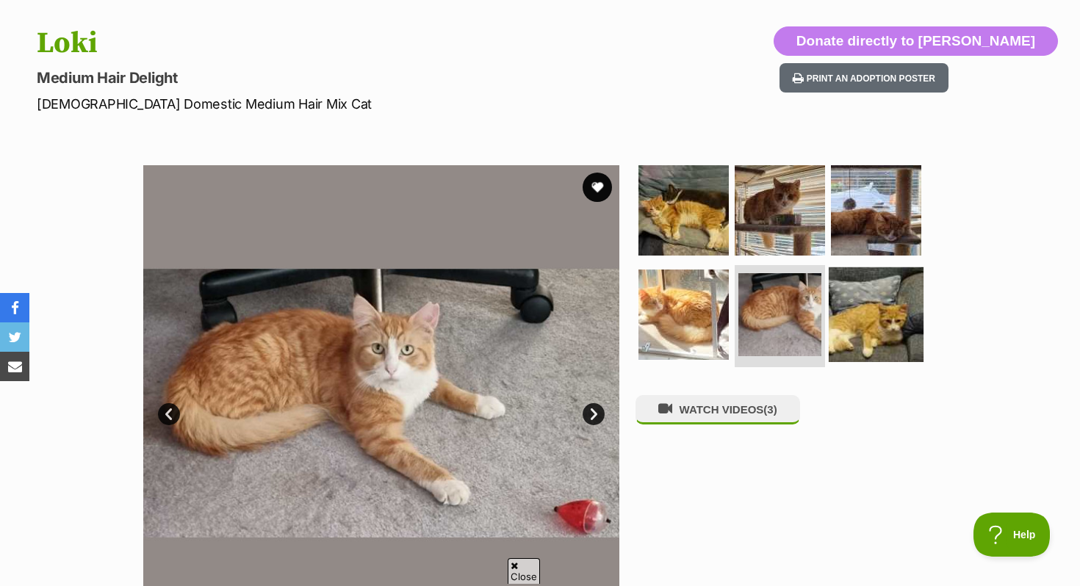
click at [880, 326] on img at bounding box center [876, 314] width 95 height 95
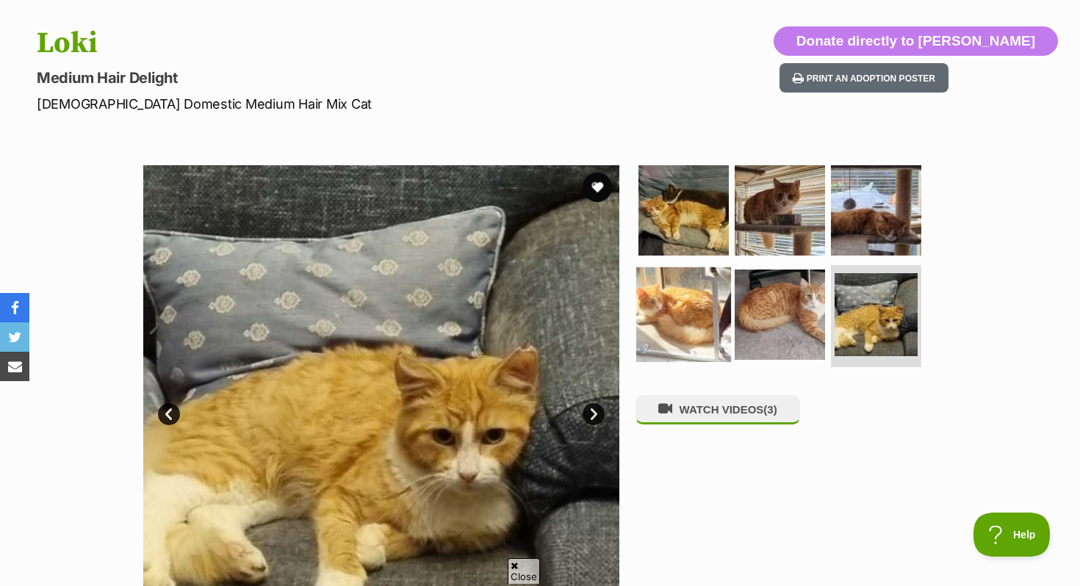
click at [706, 313] on img at bounding box center [683, 314] width 95 height 95
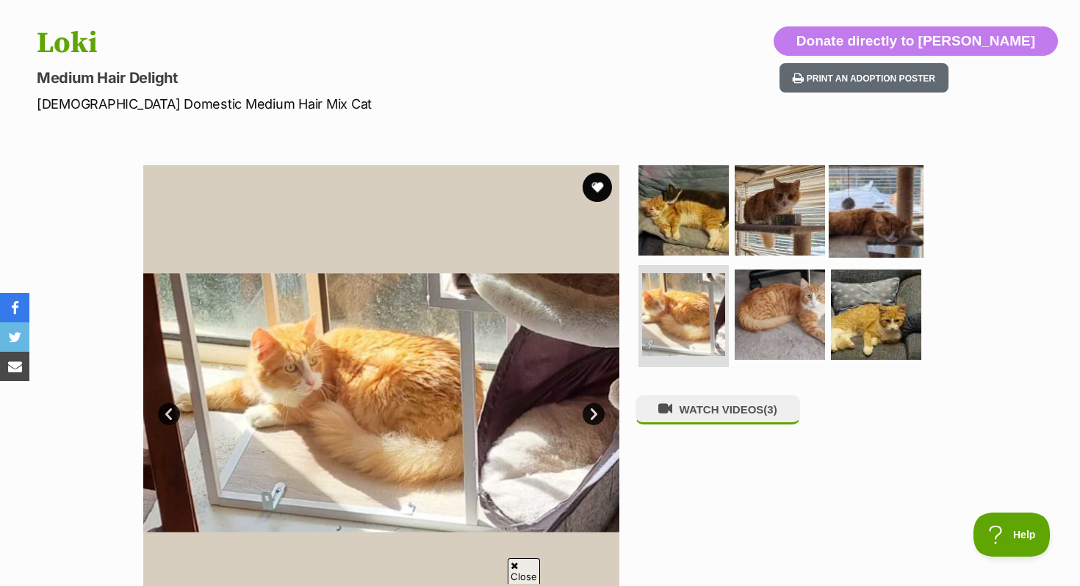
click at [839, 220] on img at bounding box center [876, 210] width 95 height 95
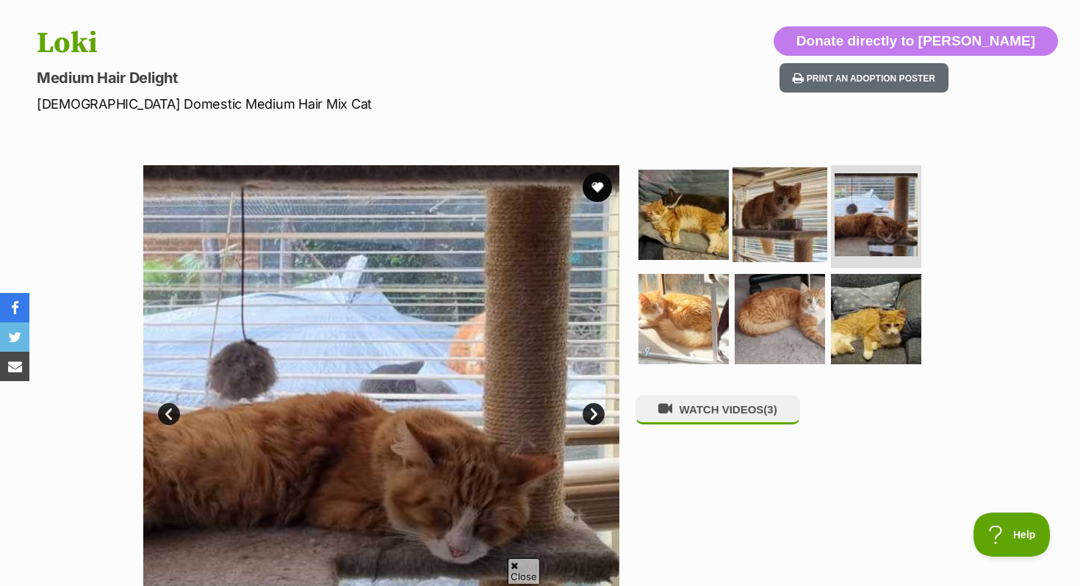
click at [795, 228] on img at bounding box center [779, 214] width 95 height 95
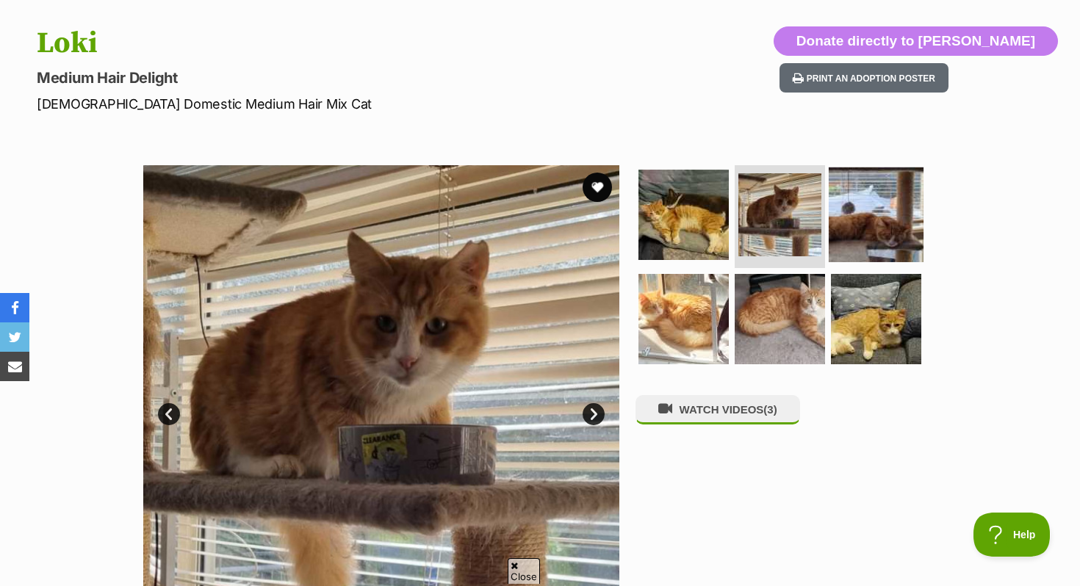
click at [865, 211] on img at bounding box center [876, 214] width 95 height 95
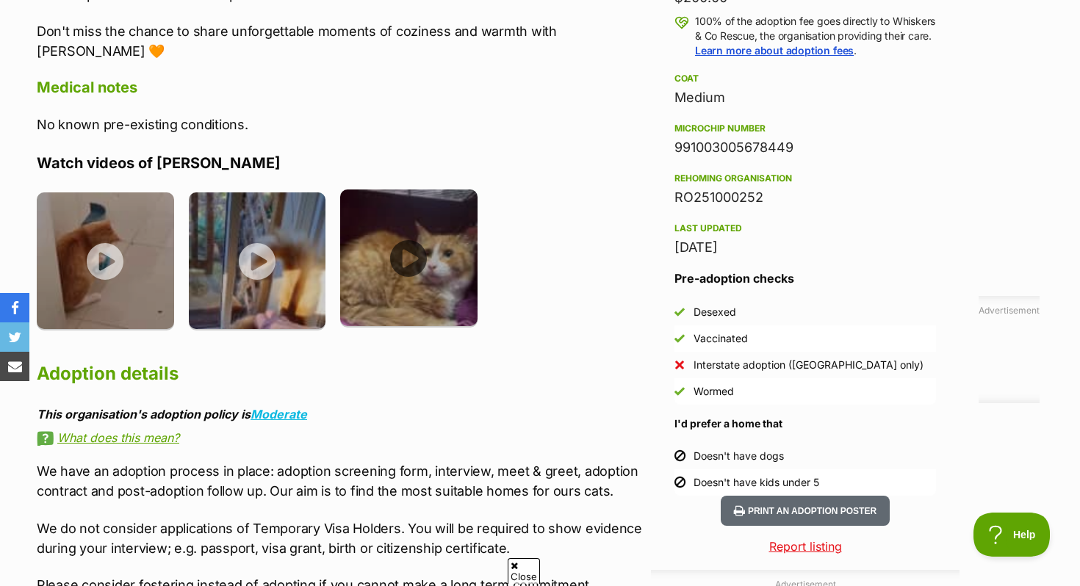
scroll to position [1097, 0]
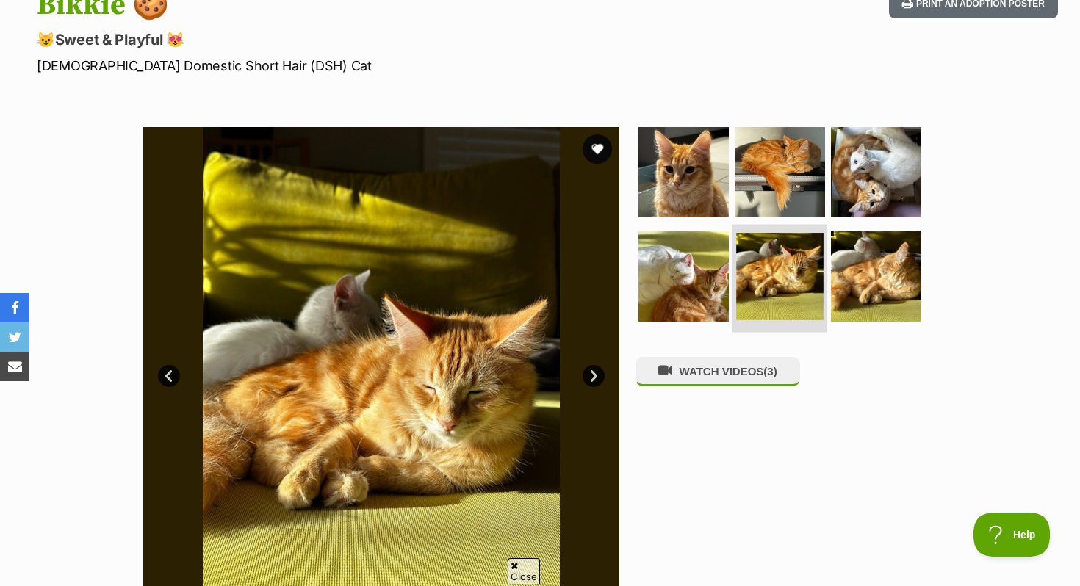
click at [802, 250] on img at bounding box center [779, 276] width 87 height 87
click at [785, 363] on div "WATCH VIDEOS (3)" at bounding box center [785, 365] width 301 height 476
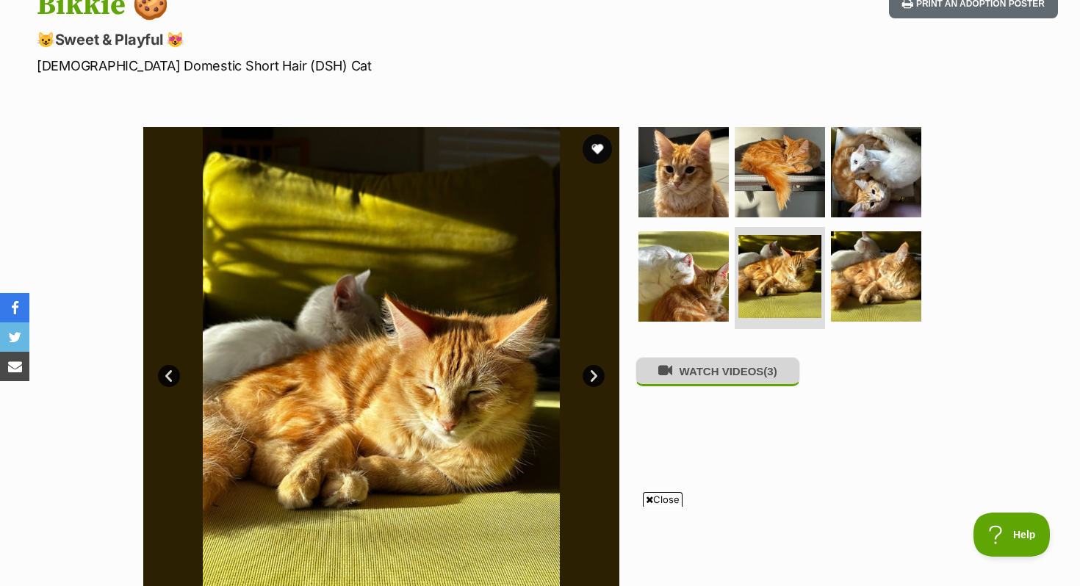
click at [776, 378] on span "(3)" at bounding box center [769, 371] width 13 height 12
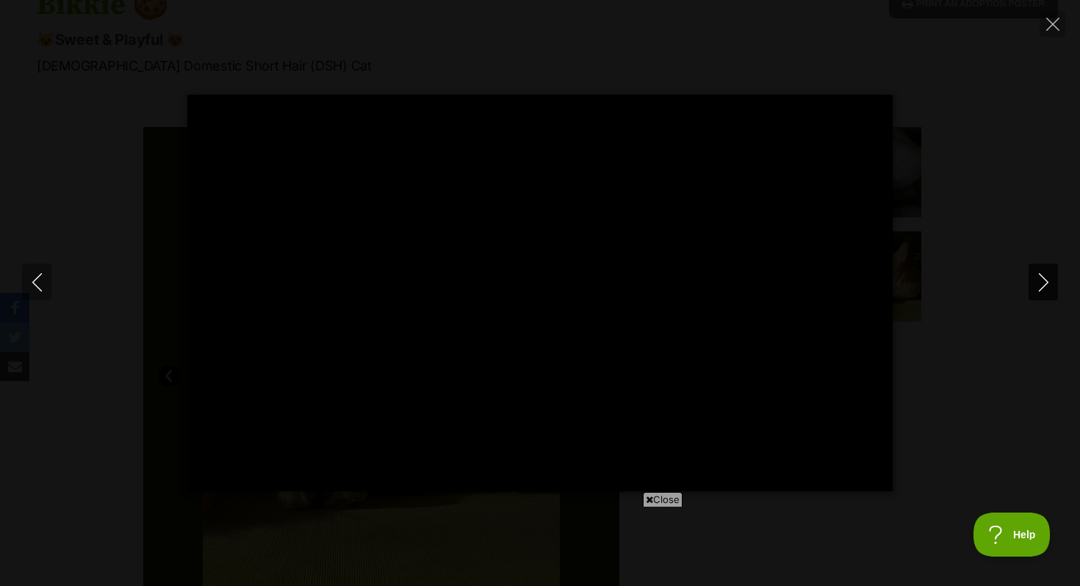
type input "100"
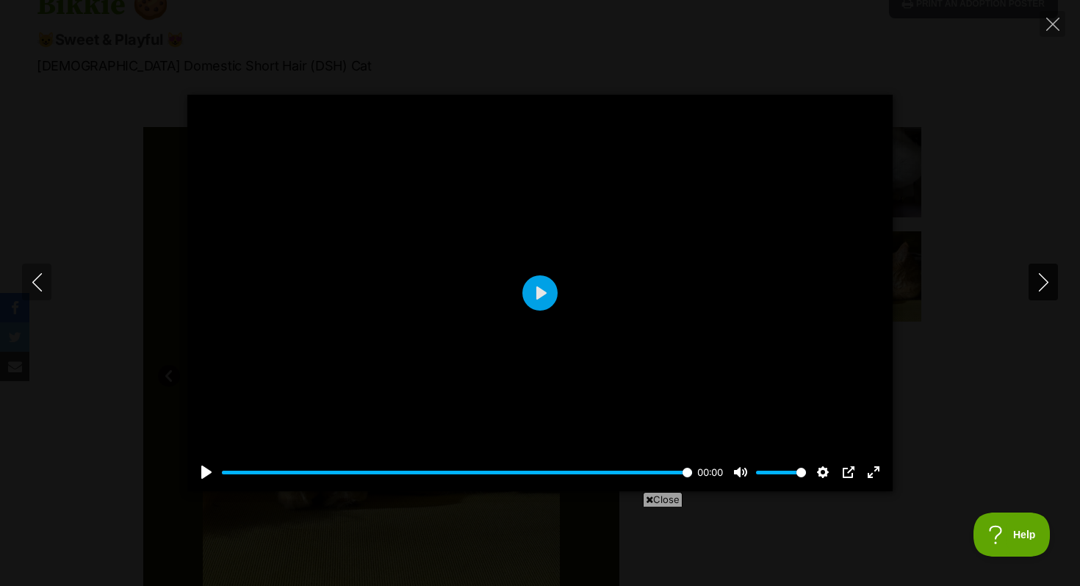
click at [1053, 284] on button "Next" at bounding box center [1042, 282] width 29 height 37
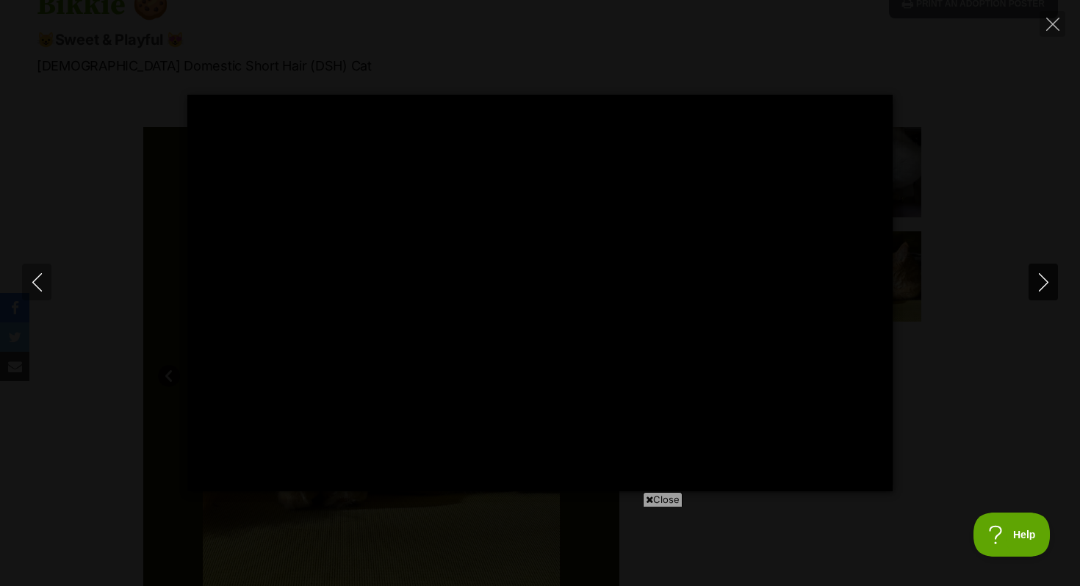
click at [1045, 285] on icon "Next" at bounding box center [1043, 282] width 18 height 18
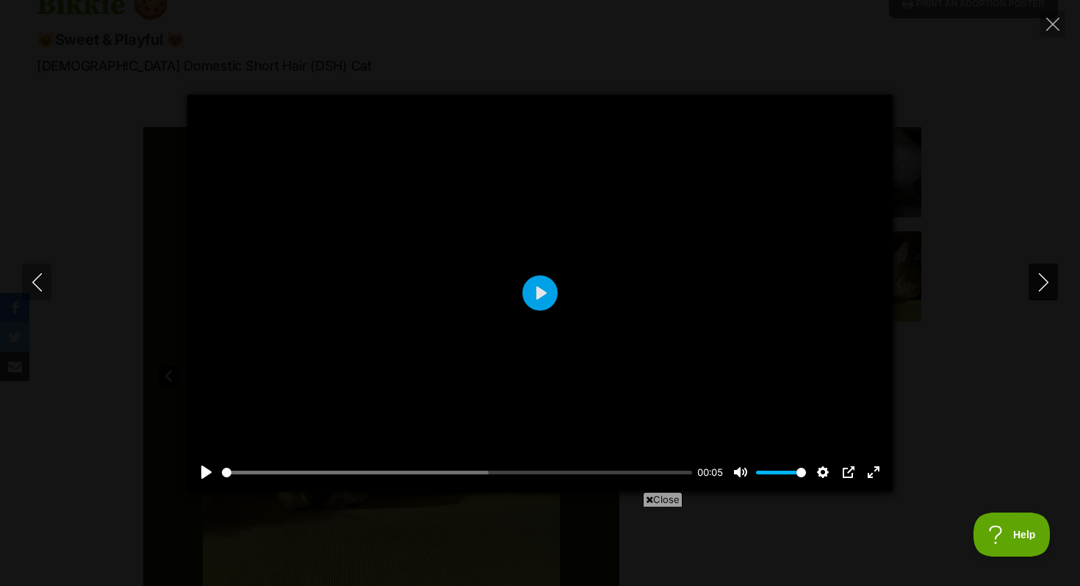
type input "81.62"
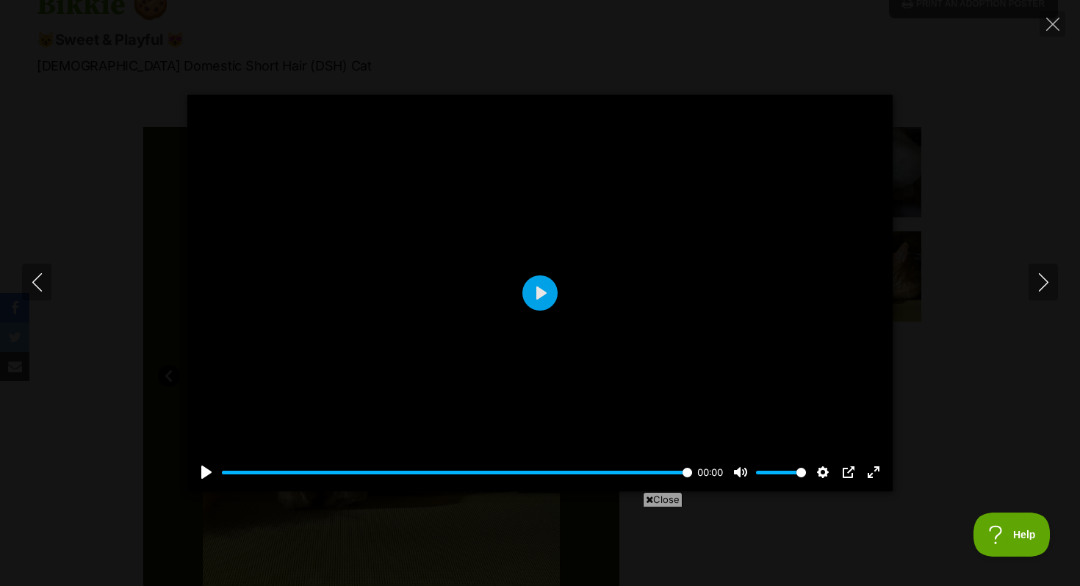
click at [652, 255] on div at bounding box center [539, 293] width 705 height 397
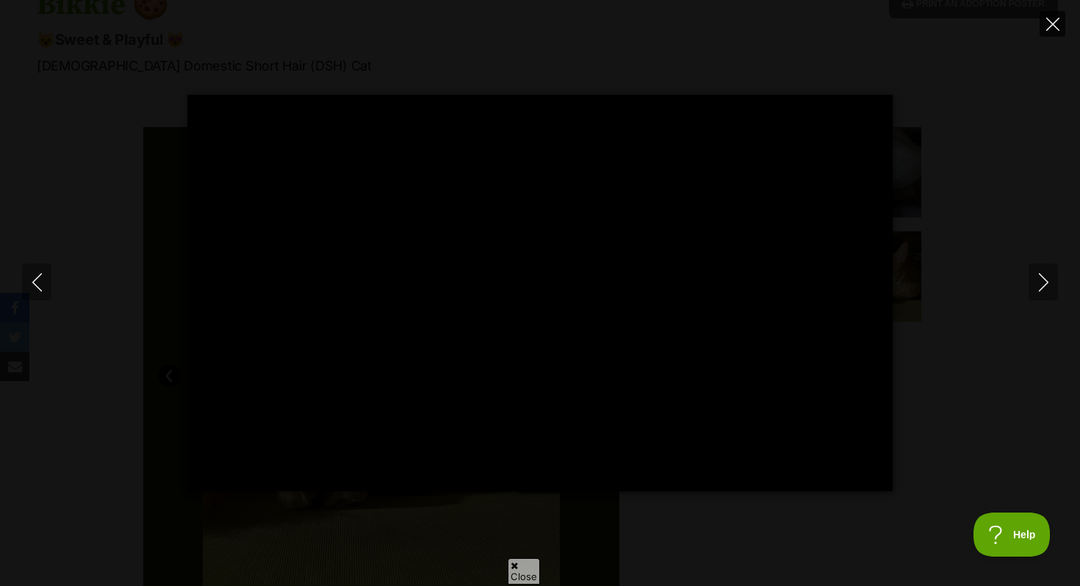
click at [1045, 15] on button "Close" at bounding box center [1052, 24] width 26 height 26
type input "74.06"
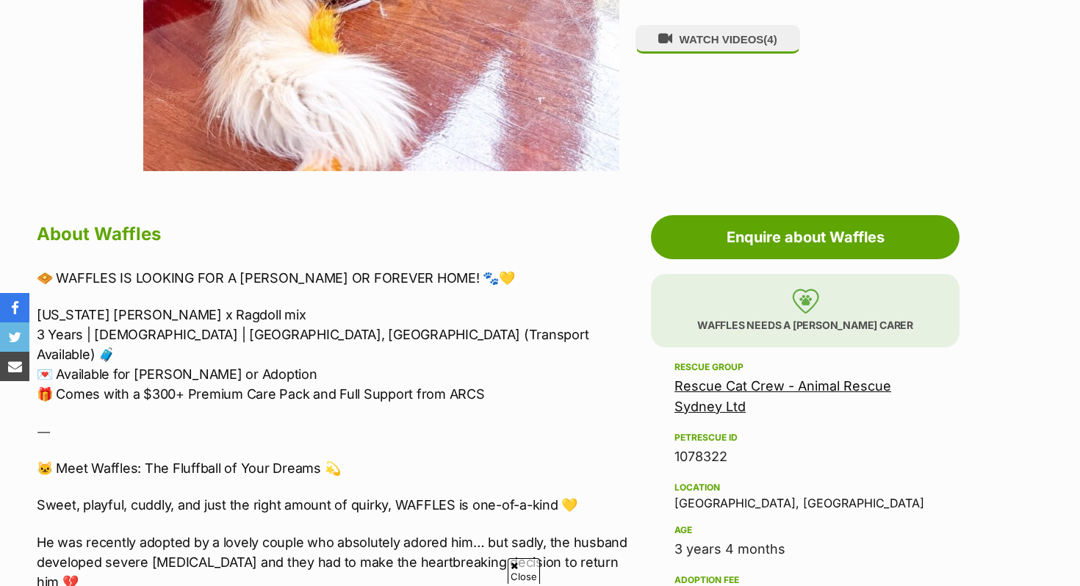
scroll to position [622, 0]
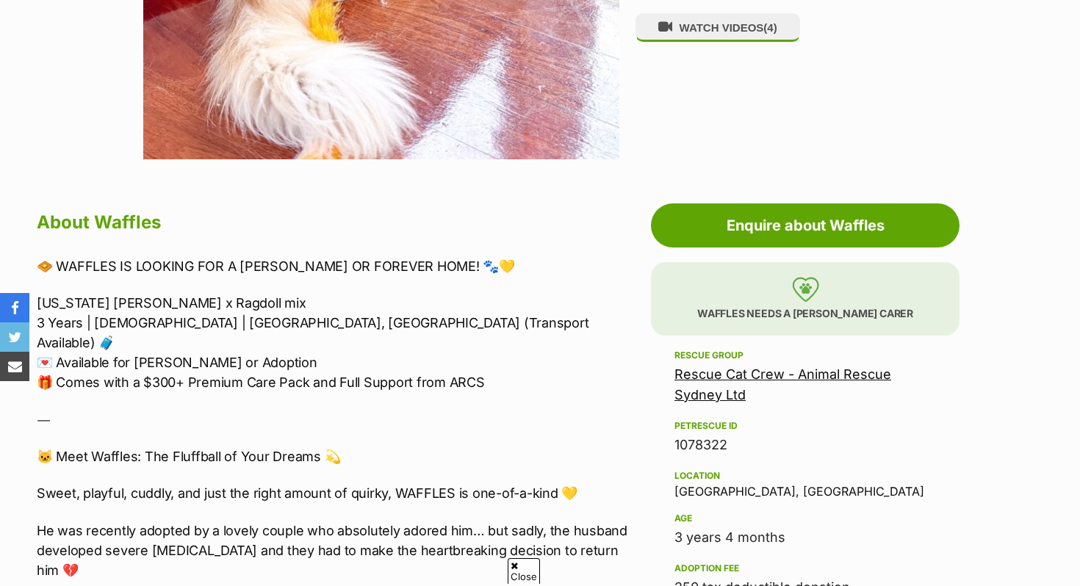
click at [753, 378] on link "Rescue Cat Crew - Animal Rescue Sydney Ltd" at bounding box center [782, 385] width 217 height 36
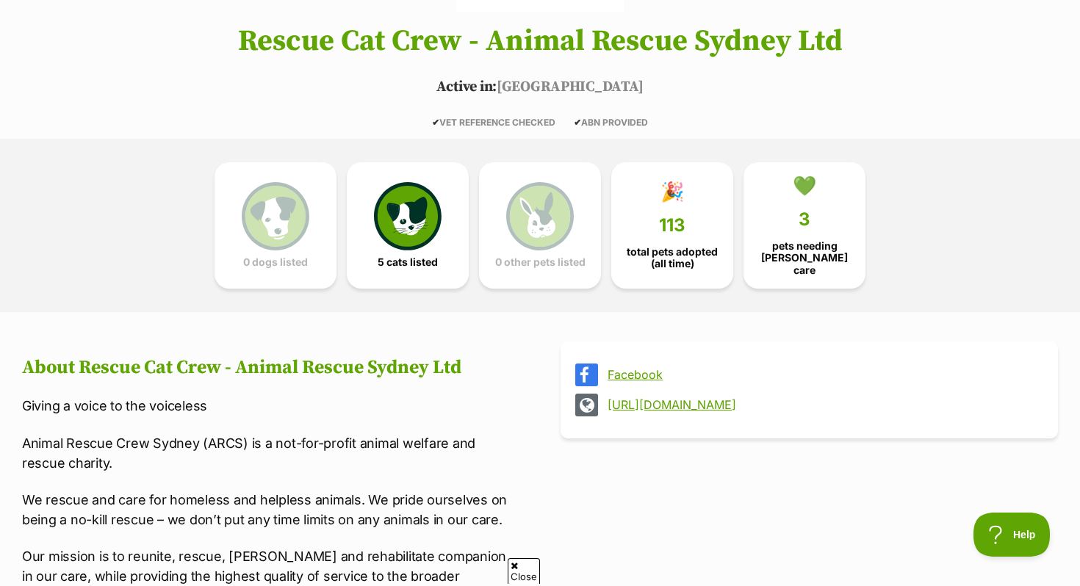
click at [644, 398] on link "[URL][DOMAIN_NAME]" at bounding box center [823, 404] width 430 height 13
click at [393, 226] on img at bounding box center [408, 213] width 68 height 68
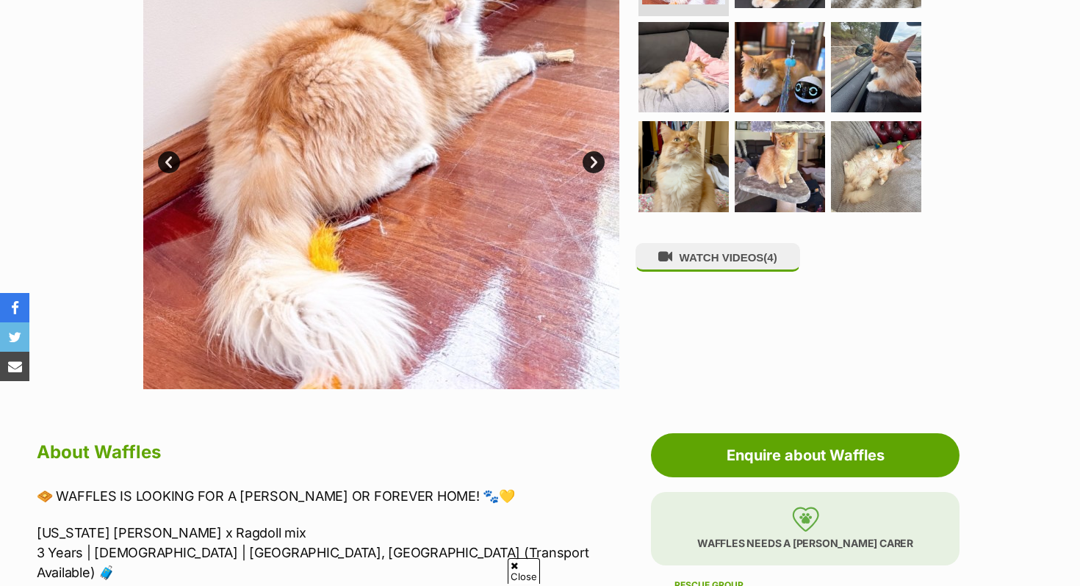
scroll to position [379, 0]
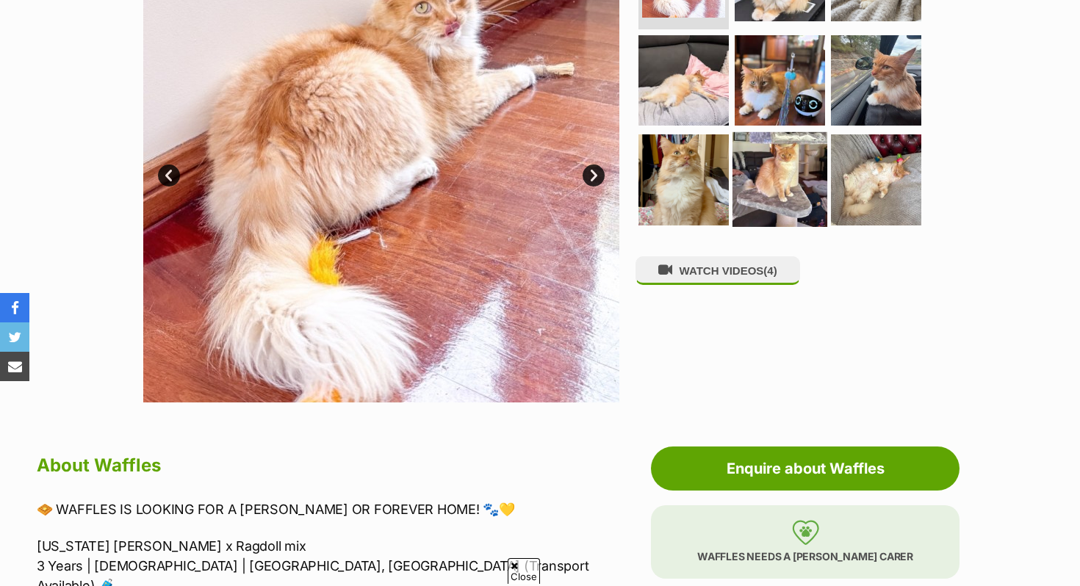
click at [786, 159] on img at bounding box center [779, 179] width 95 height 95
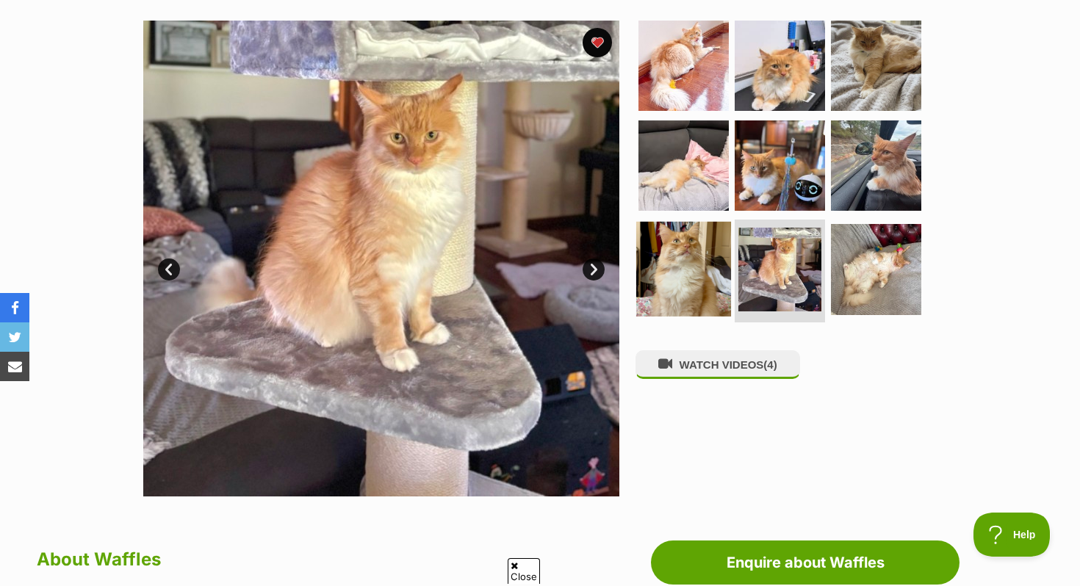
scroll to position [0, 0]
click at [703, 240] on img at bounding box center [683, 269] width 95 height 95
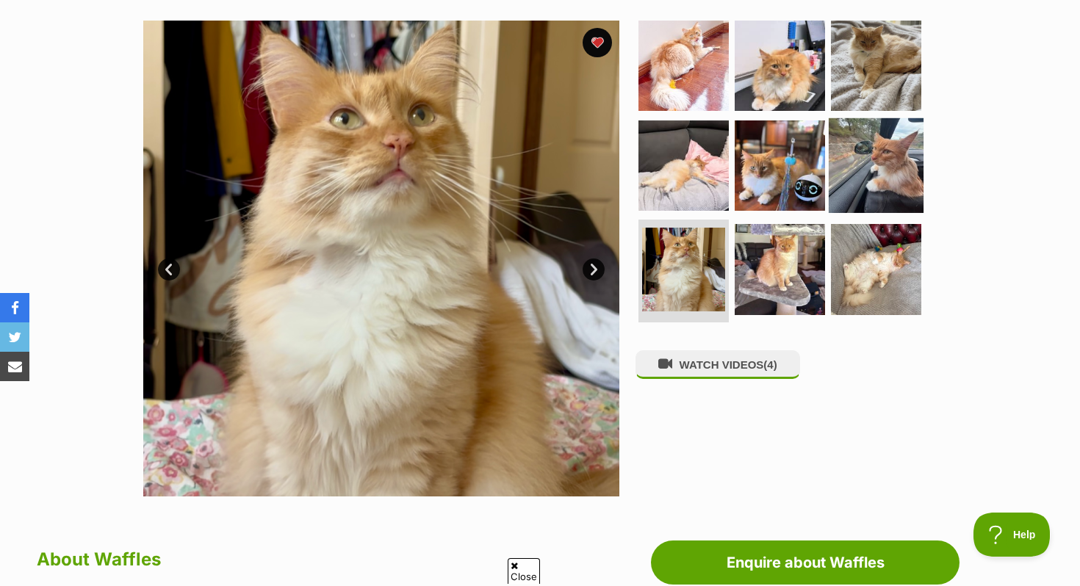
click at [884, 190] on img at bounding box center [876, 165] width 95 height 95
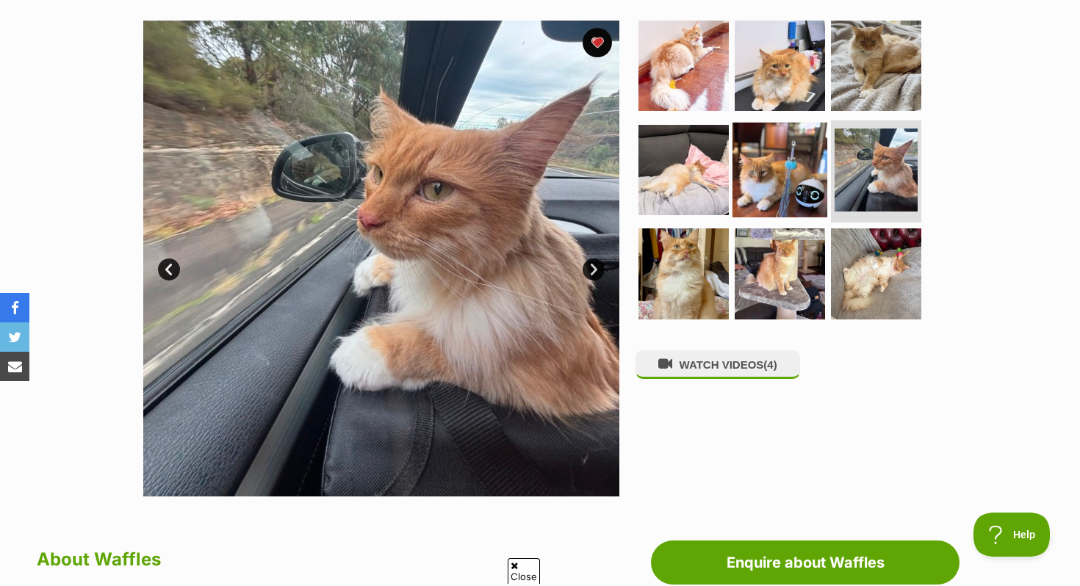
click at [792, 167] on img at bounding box center [779, 169] width 95 height 95
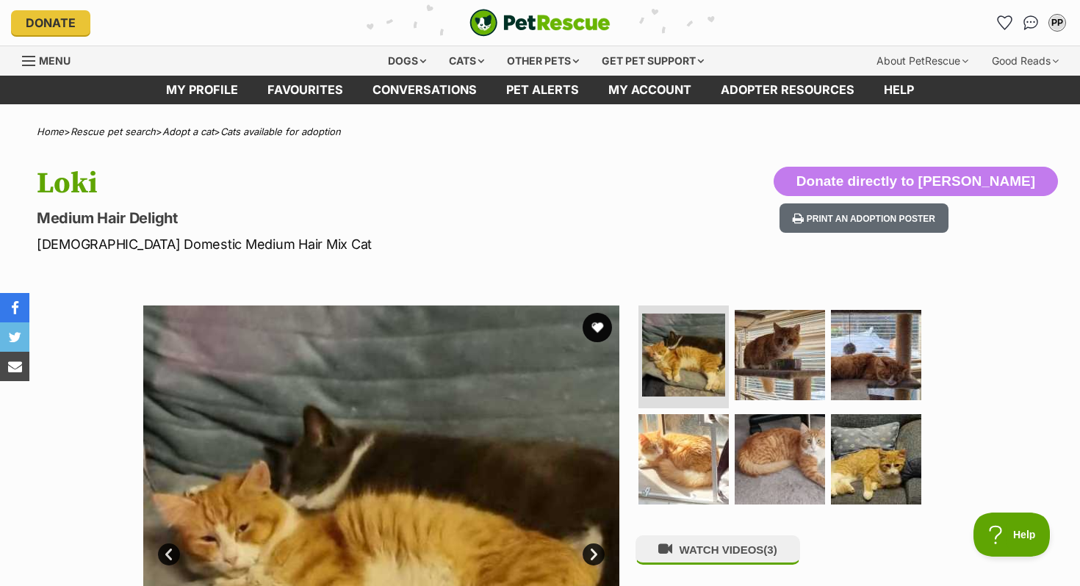
click at [1027, 34] on li "Account quick links" at bounding box center [1031, 23] width 24 height 24
click at [1027, 29] on img "Conversations" at bounding box center [1031, 22] width 20 height 19
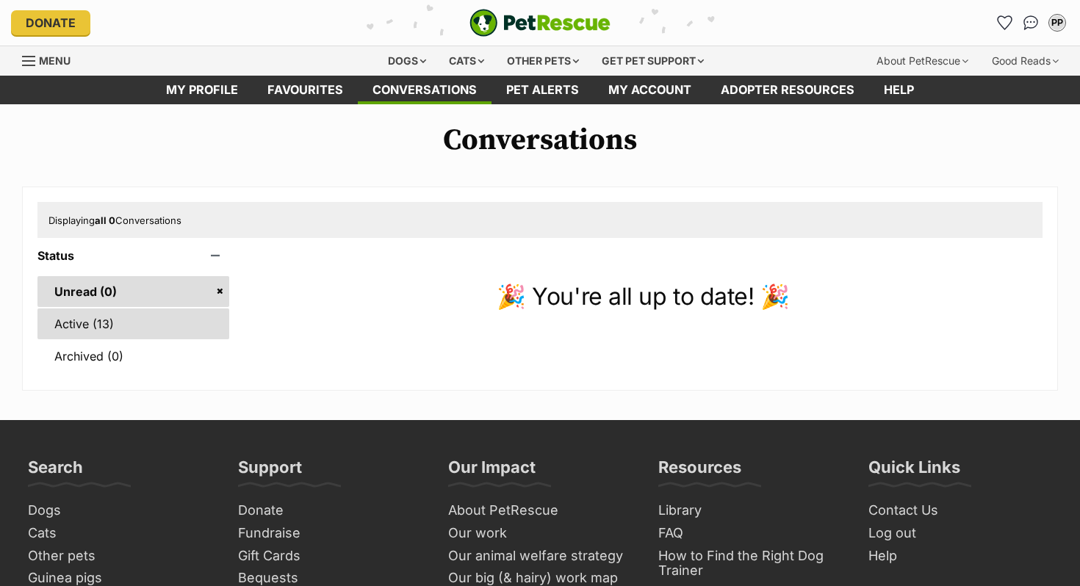
click at [135, 323] on link "Active (13)" at bounding box center [133, 324] width 192 height 31
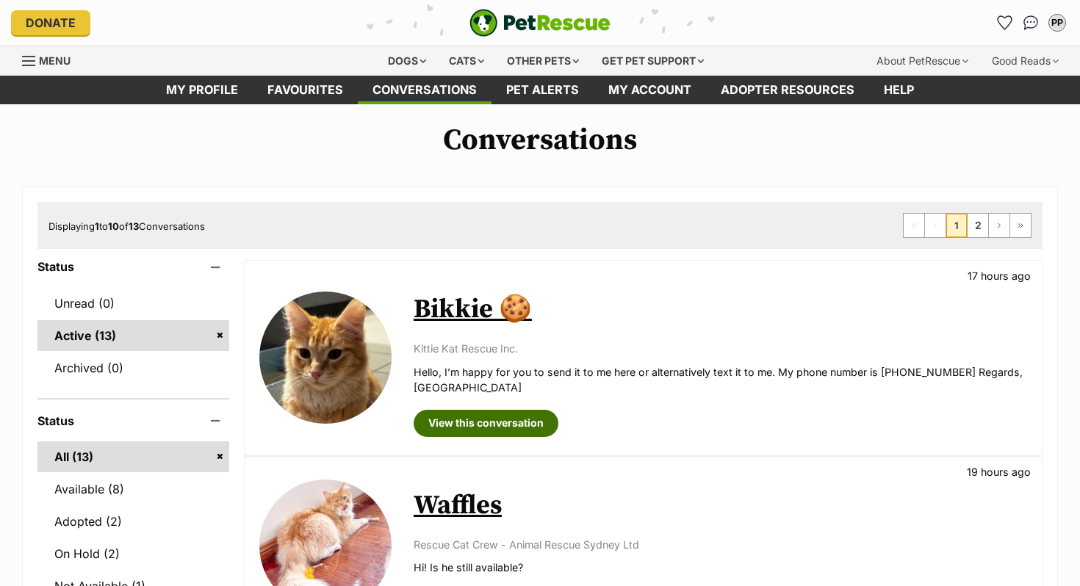
click at [480, 422] on link "View this conversation" at bounding box center [486, 423] width 145 height 26
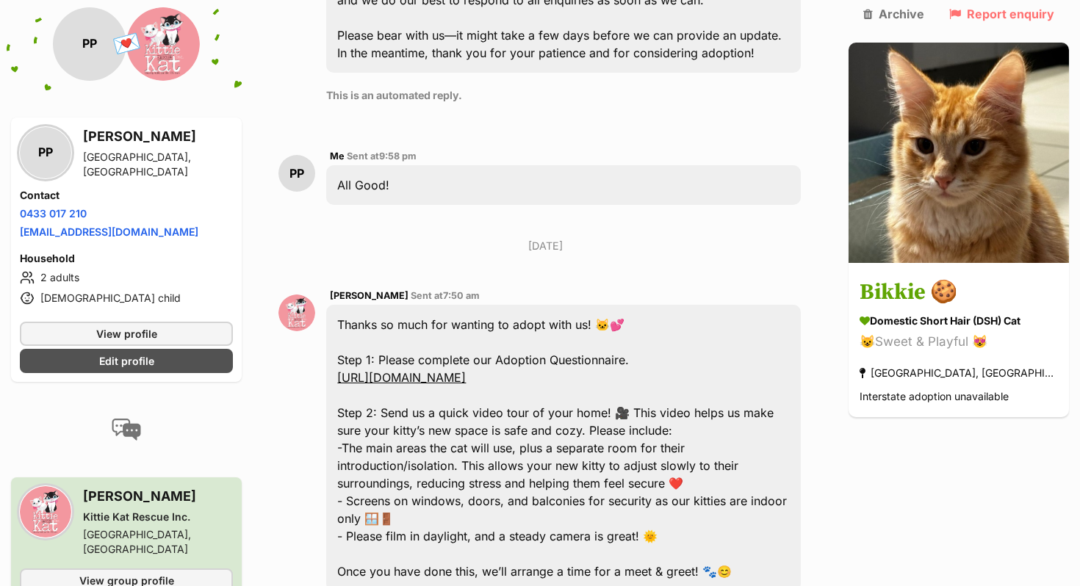
scroll to position [835, 0]
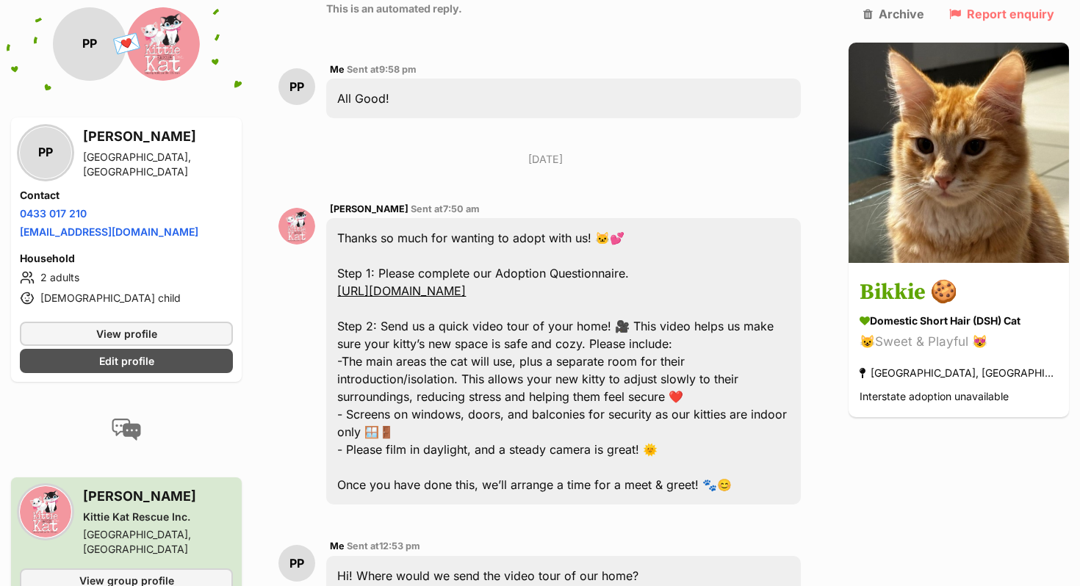
click at [466, 284] on link "[URL][DOMAIN_NAME]" at bounding box center [401, 291] width 129 height 15
